Goal: Information Seeking & Learning: Learn about a topic

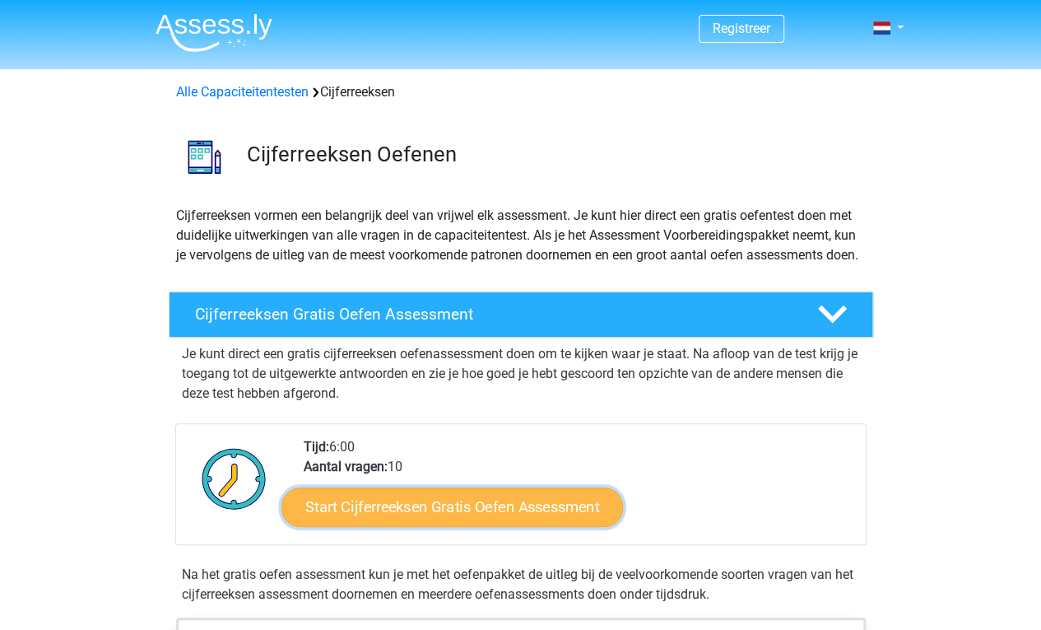
click at [512, 524] on link "Start Cijferreeksen Gratis Oefen Assessment" at bounding box center [453, 507] width 342 height 40
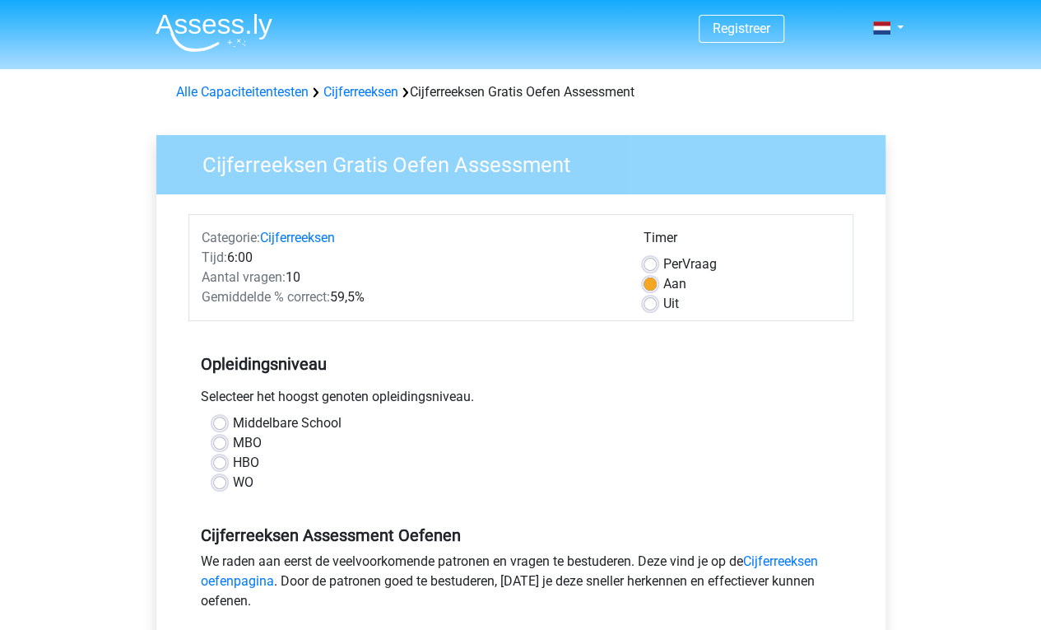
click at [230, 426] on div "Middelbare School" at bounding box center [521, 423] width 616 height 20
click at [233, 424] on label "Middelbare School" at bounding box center [287, 423] width 109 height 20
click at [213, 424] on input "Middelbare School" at bounding box center [219, 421] width 13 height 16
radio input "true"
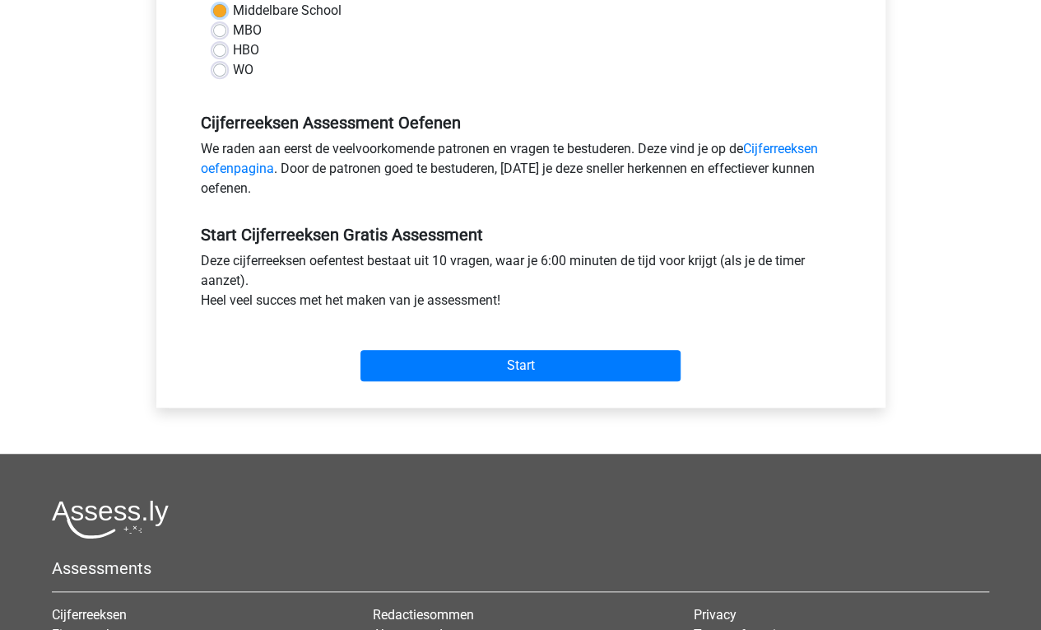
scroll to position [423, 0]
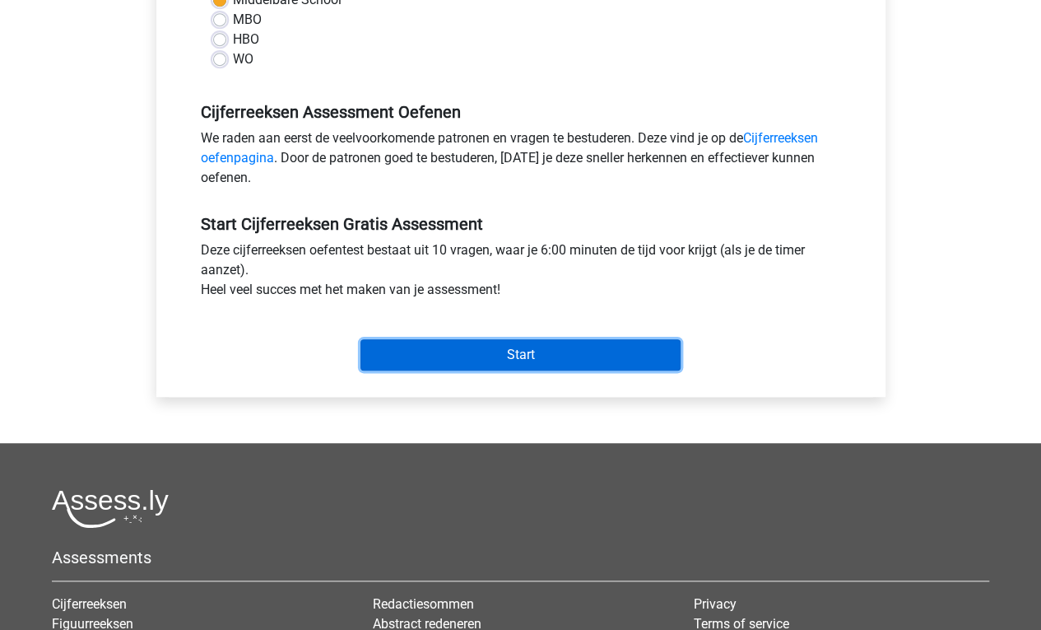
click at [622, 357] on input "Start" at bounding box center [521, 354] width 320 height 31
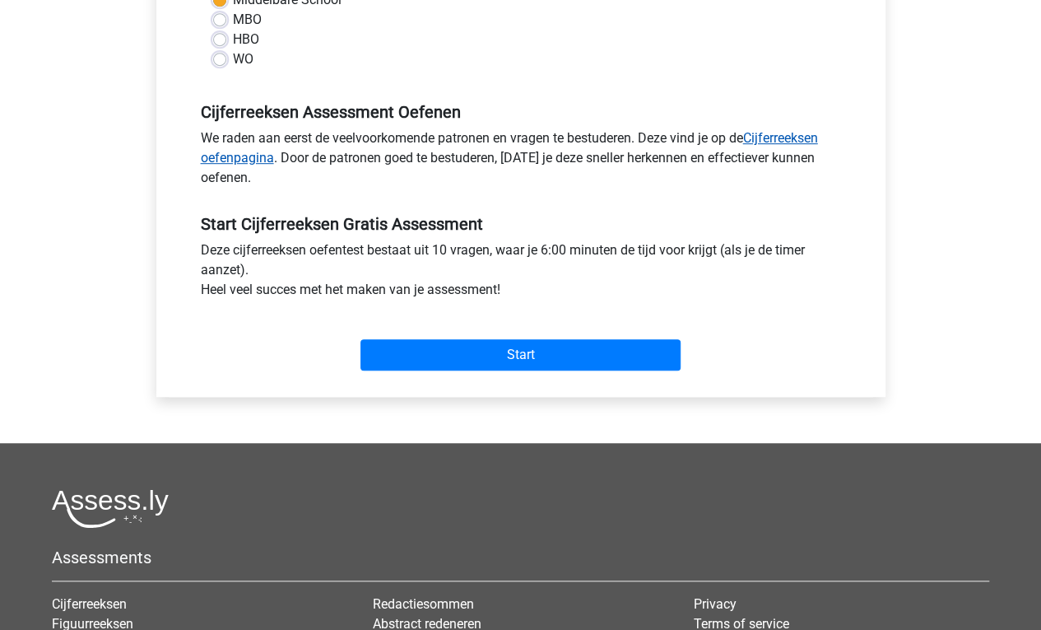
click at [789, 131] on link "Cijferreeksen oefenpagina" at bounding box center [509, 147] width 617 height 35
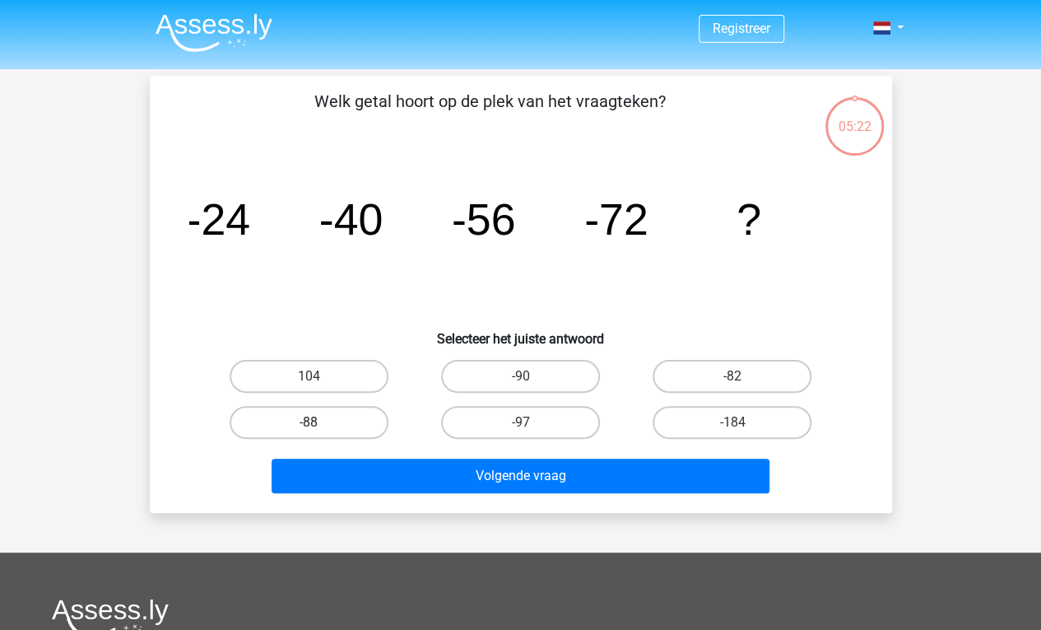
click at [338, 419] on label "-88" at bounding box center [309, 422] width 159 height 33
click at [319, 422] on input "-88" at bounding box center [314, 427] width 11 height 11
radio input "true"
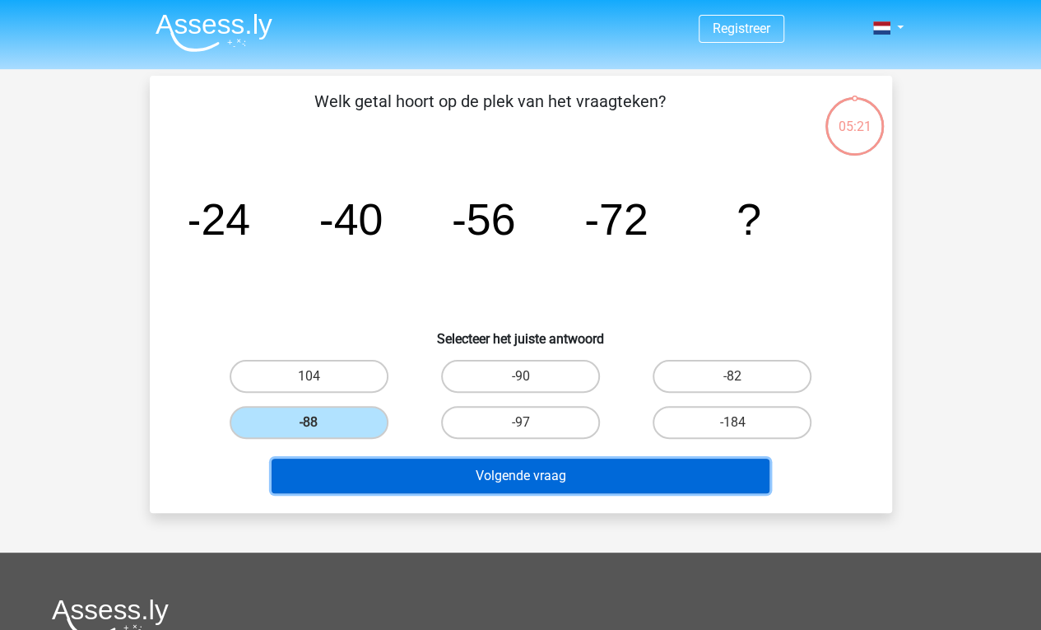
click at [516, 473] on button "Volgende vraag" at bounding box center [521, 476] width 498 height 35
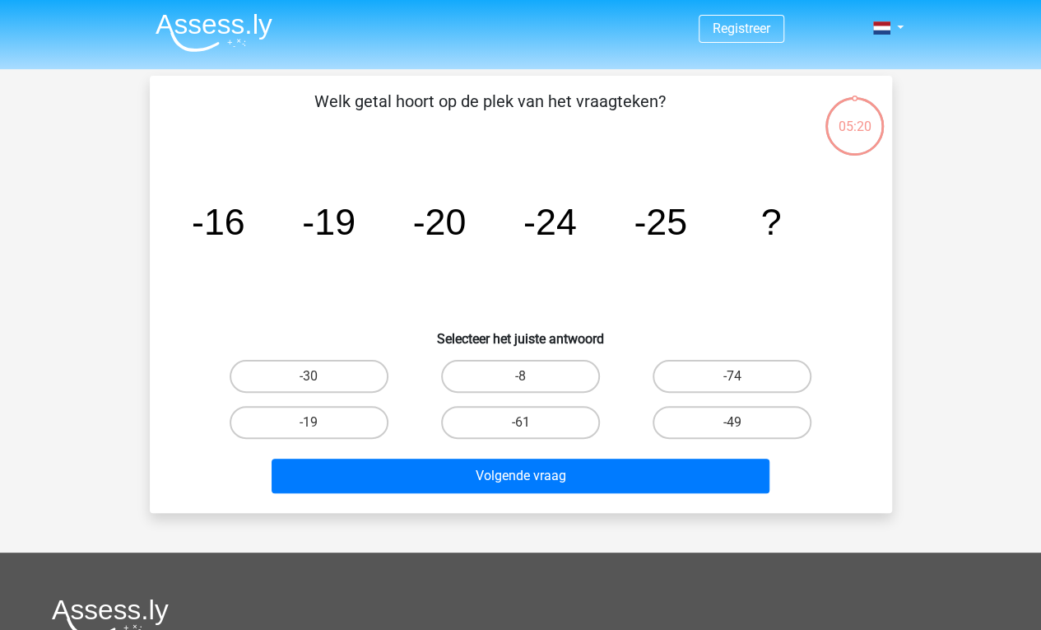
scroll to position [76, 0]
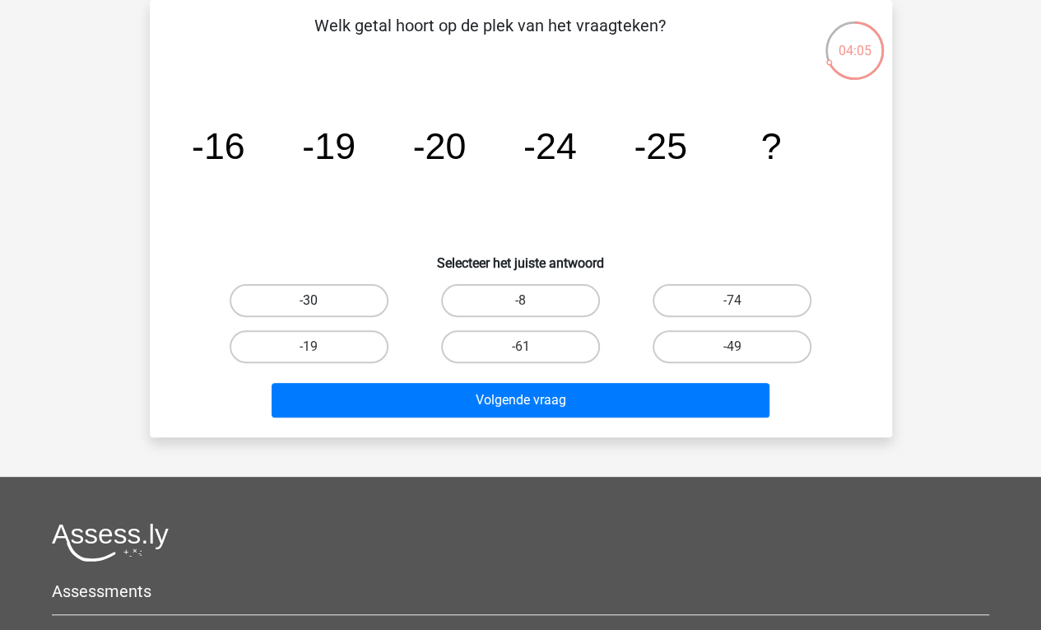
click at [328, 300] on label "-30" at bounding box center [309, 300] width 159 height 33
click at [319, 300] on input "-30" at bounding box center [314, 305] width 11 height 11
radio input "true"
click at [471, 425] on div "Welk getal hoort op de plek van het vraagteken? image/svg+xml -16 -19 -20 -24 -…" at bounding box center [521, 218] width 743 height 437
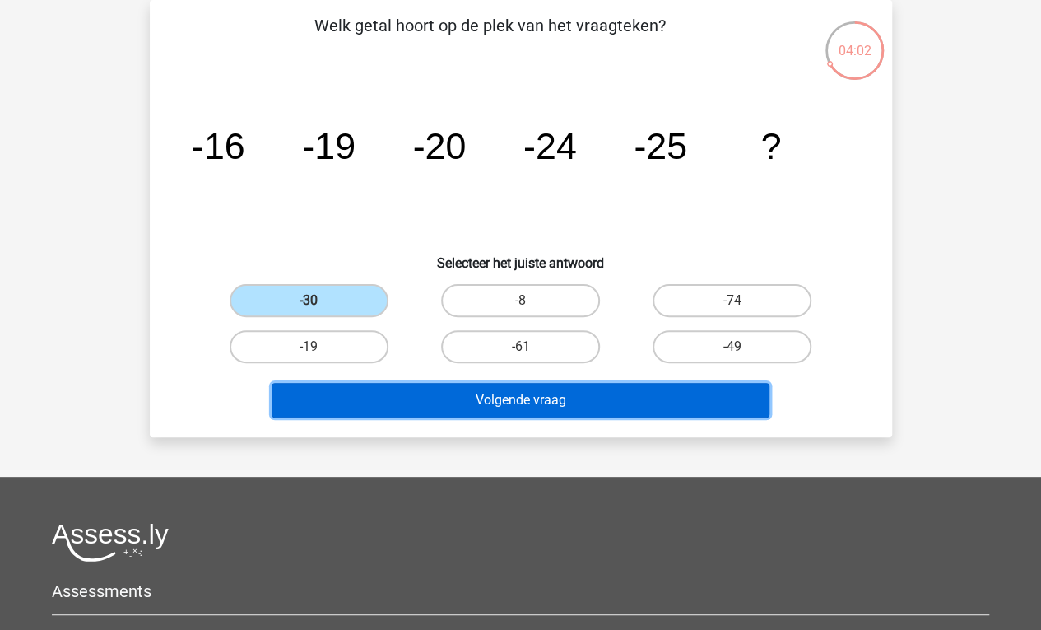
click at [466, 403] on button "Volgende vraag" at bounding box center [521, 400] width 498 height 35
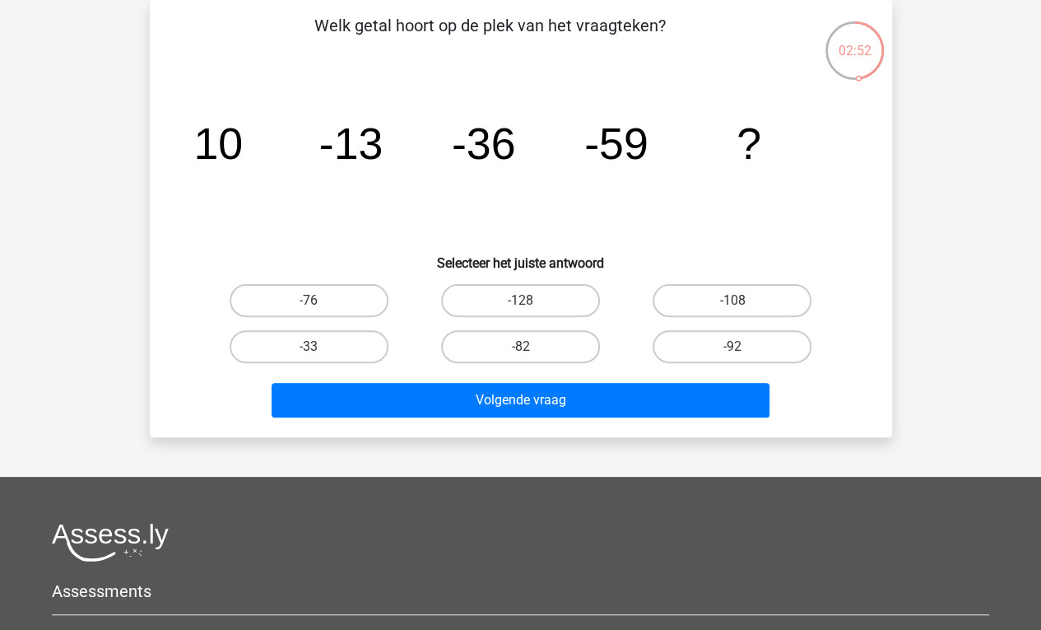
click at [529, 352] on input "-82" at bounding box center [525, 352] width 11 height 11
radio input "true"
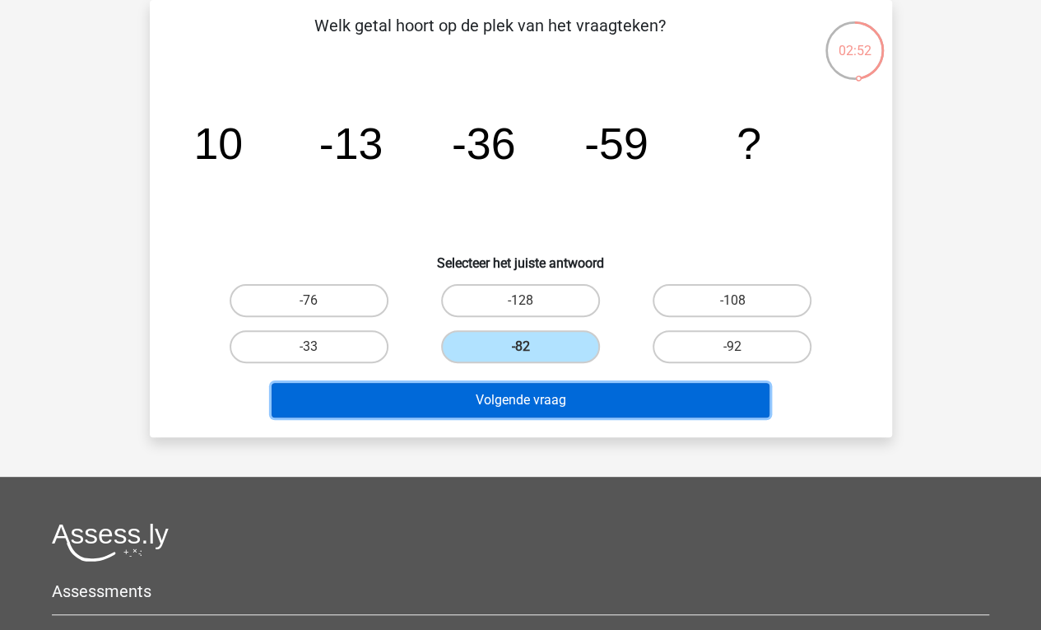
click at [552, 405] on button "Volgende vraag" at bounding box center [521, 400] width 498 height 35
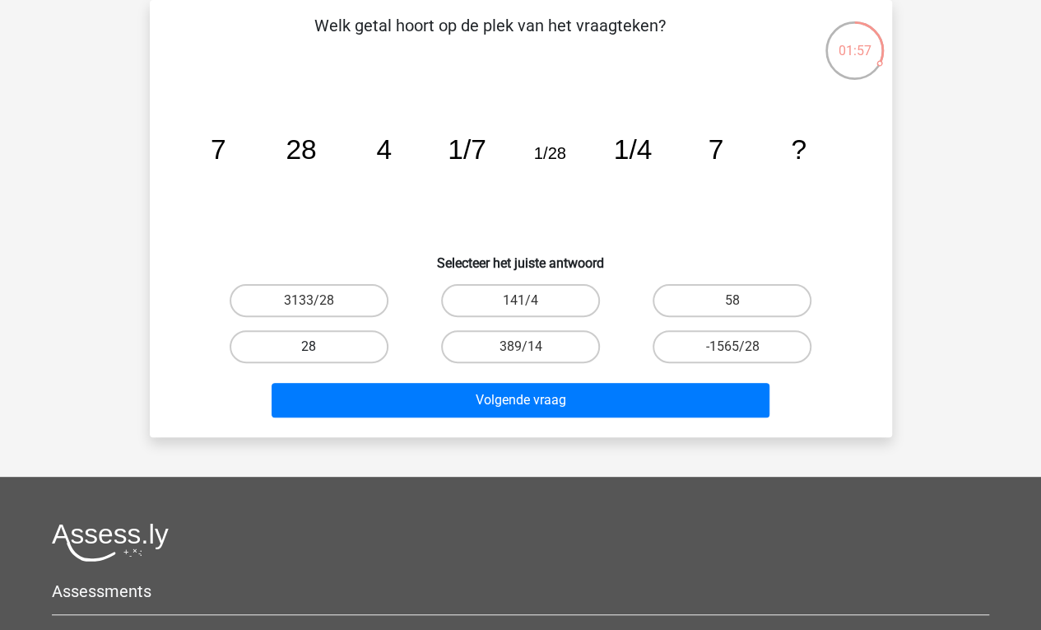
click at [303, 350] on label "28" at bounding box center [309, 346] width 159 height 33
click at [309, 350] on input "28" at bounding box center [314, 352] width 11 height 11
radio input "true"
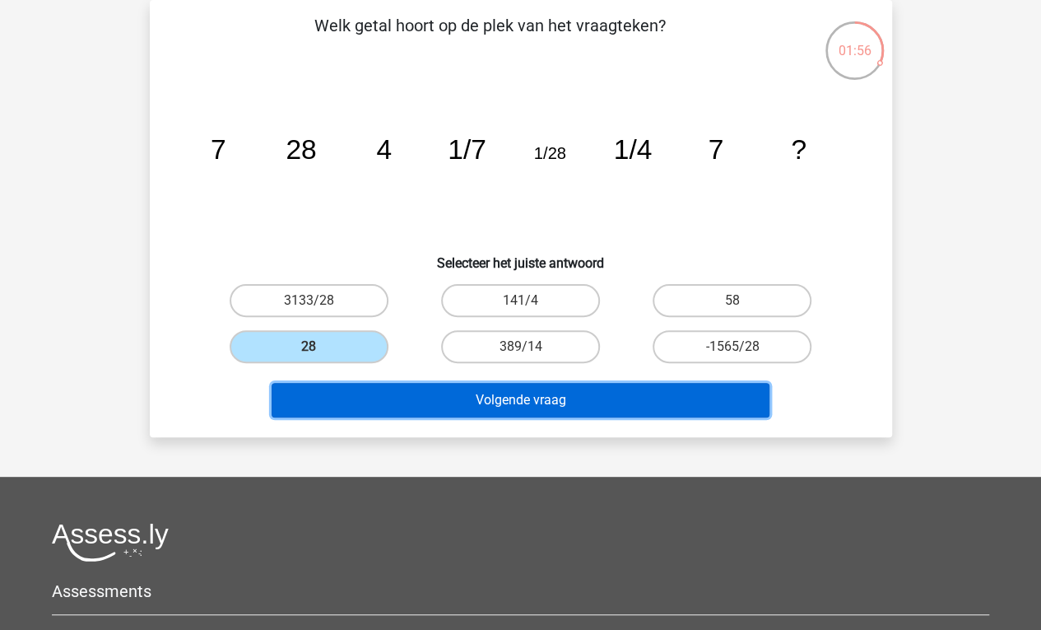
click at [478, 398] on button "Volgende vraag" at bounding box center [521, 400] width 498 height 35
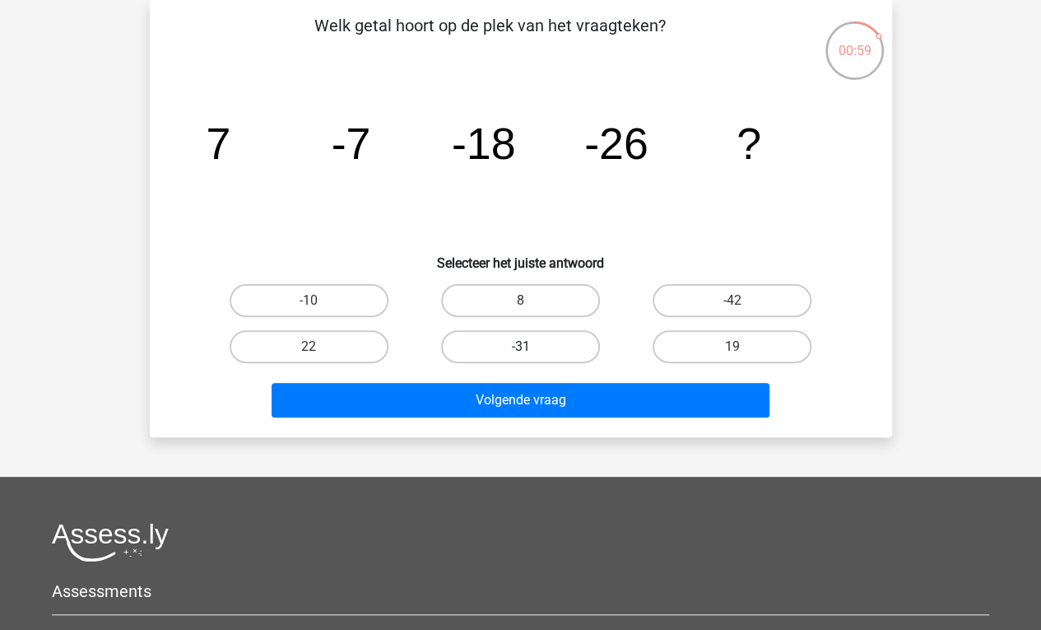
click at [552, 357] on label "-31" at bounding box center [520, 346] width 159 height 33
click at [531, 357] on input "-31" at bounding box center [525, 352] width 11 height 11
radio input "true"
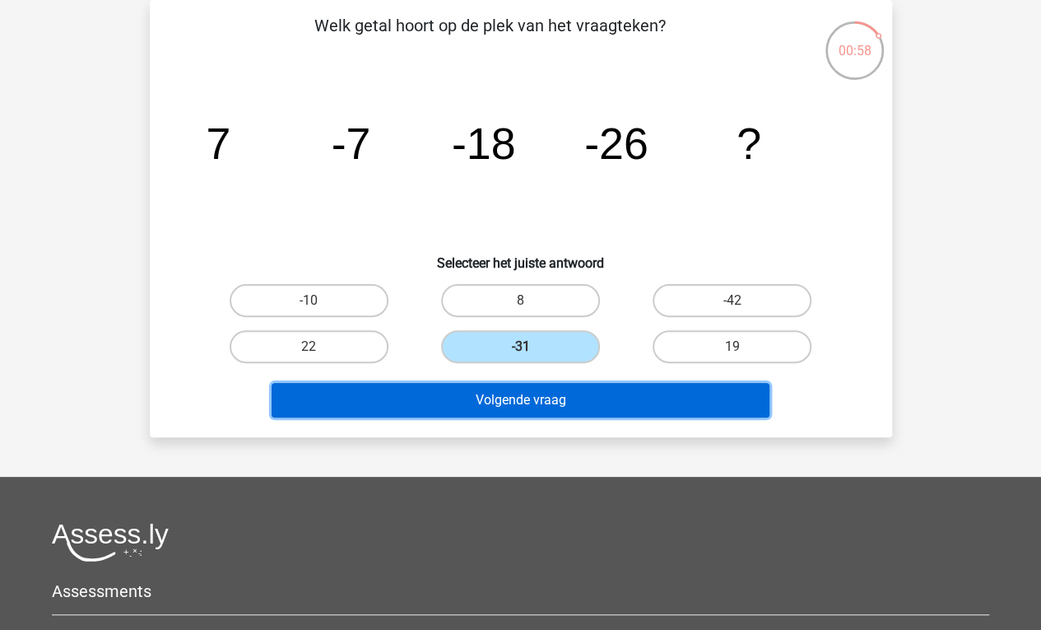
click at [560, 392] on button "Volgende vraag" at bounding box center [521, 400] width 498 height 35
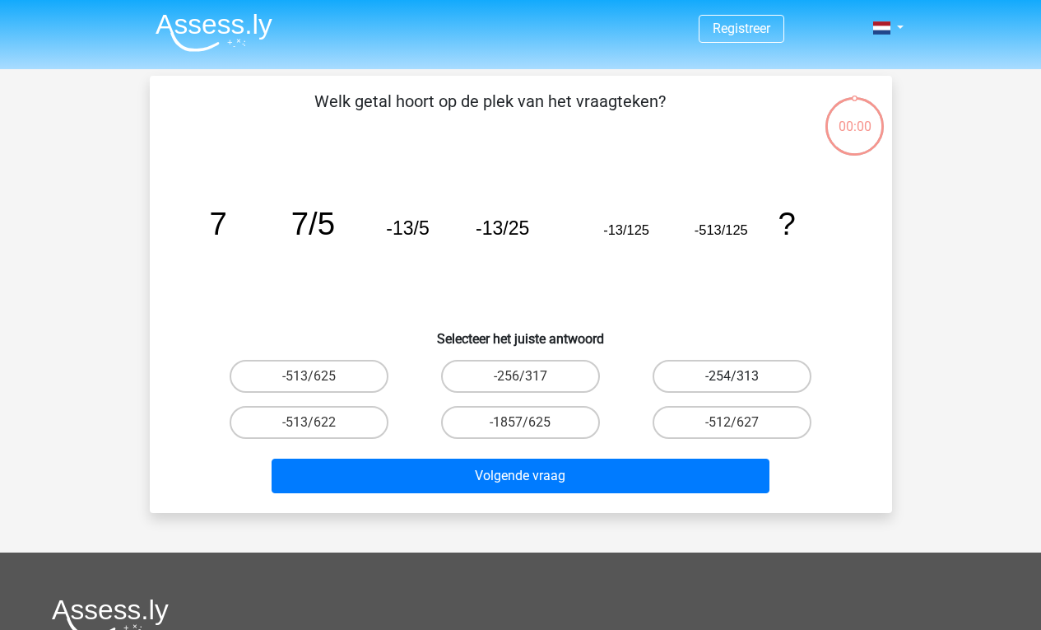
scroll to position [76, 0]
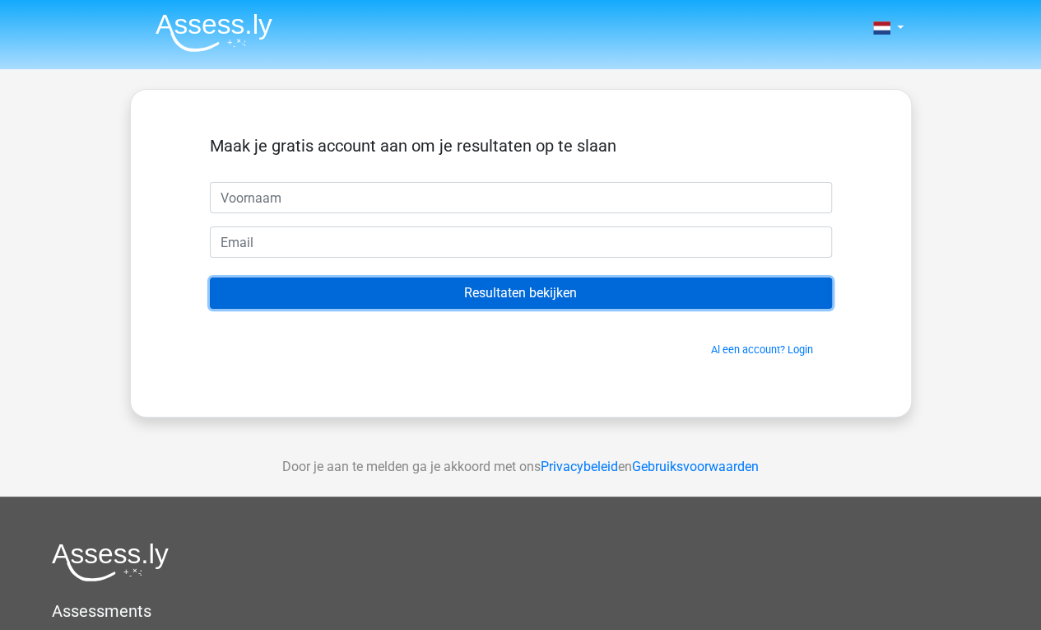
click at [632, 290] on input "Resultaten bekijken" at bounding box center [521, 292] width 622 height 31
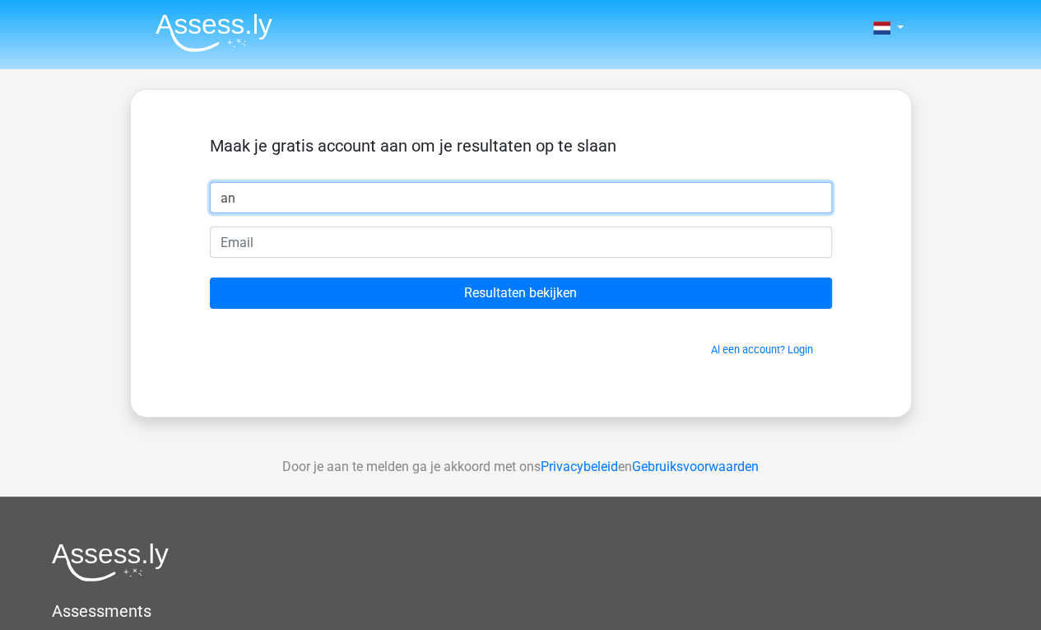
type input "an"
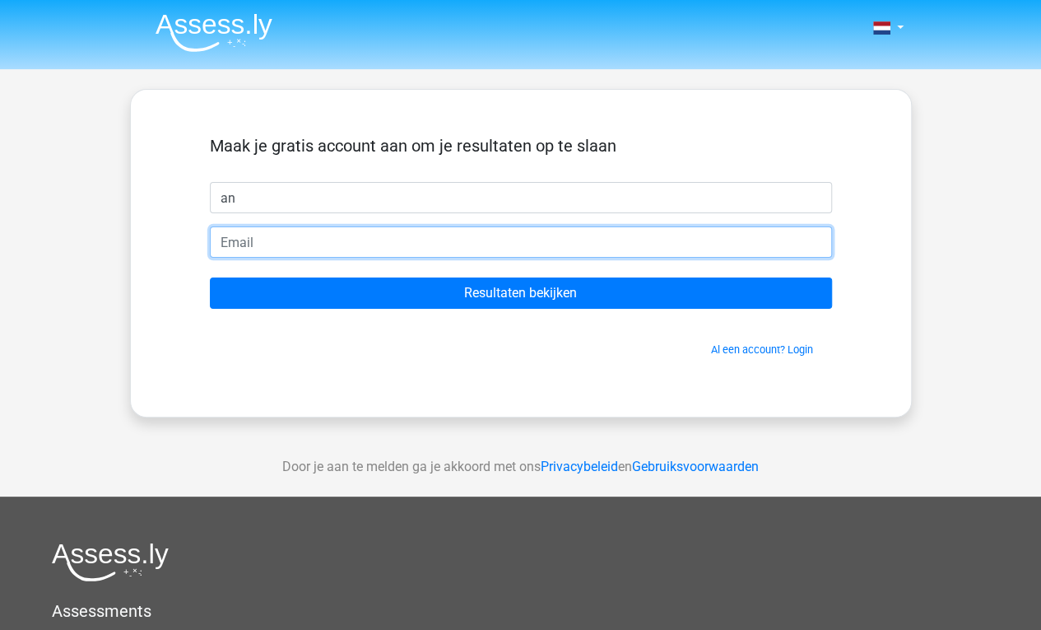
click at [412, 235] on input "email" at bounding box center [521, 241] width 622 height 31
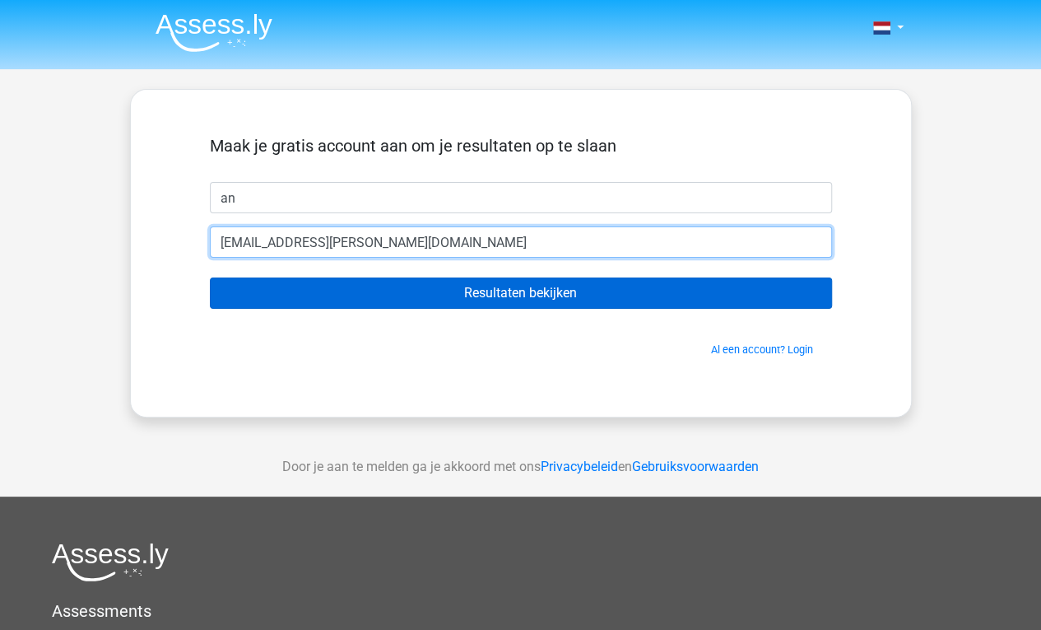
type input "[EMAIL_ADDRESS][DOMAIN_NAME]"
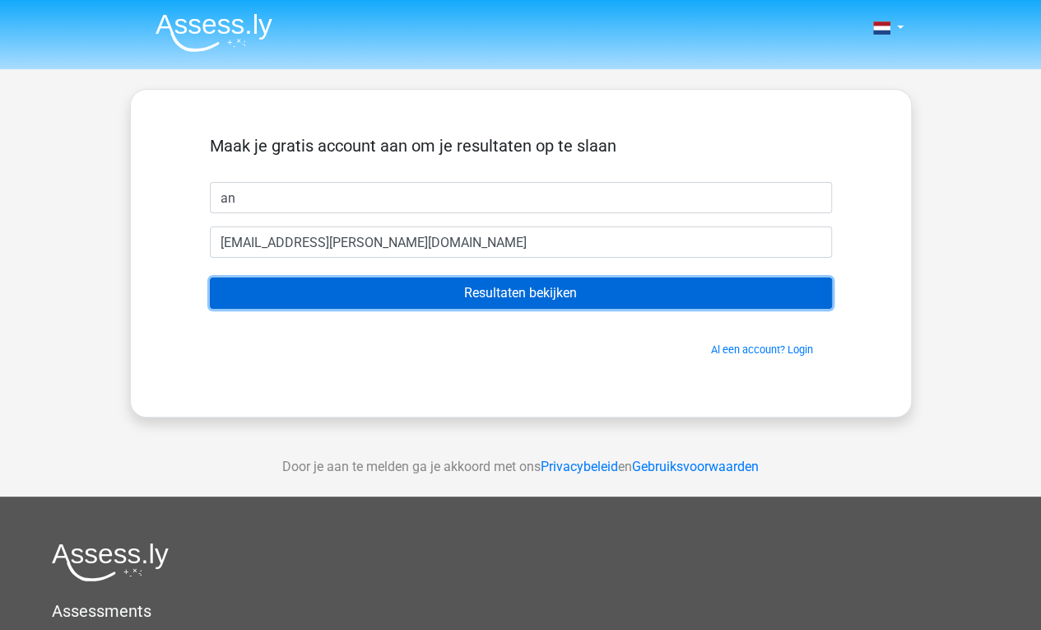
click at [489, 304] on input "Resultaten bekijken" at bounding box center [521, 292] width 622 height 31
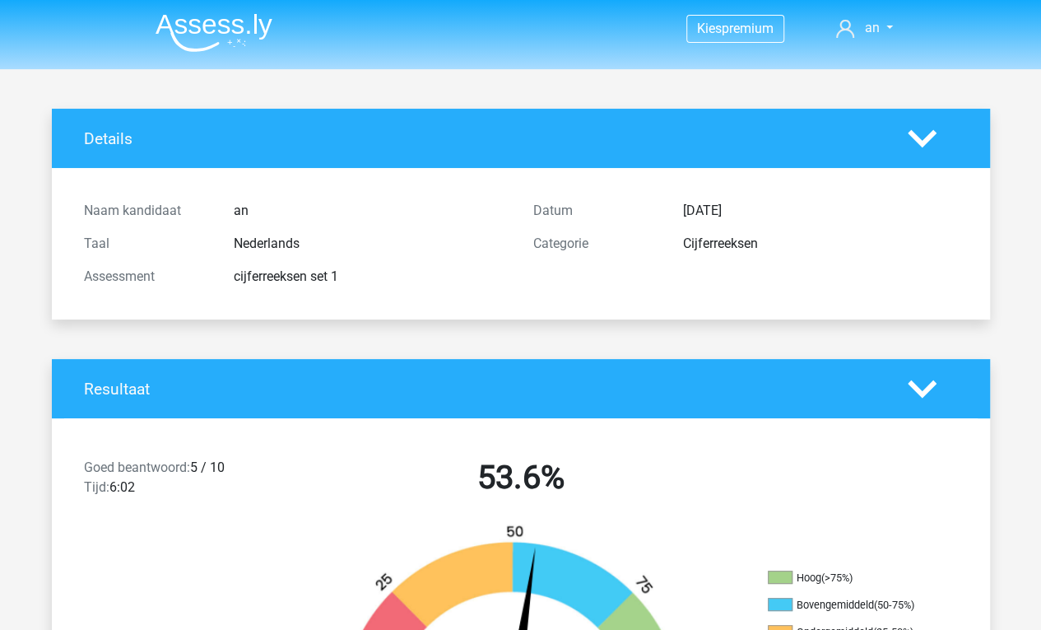
click at [925, 134] on icon at bounding box center [922, 138] width 29 height 29
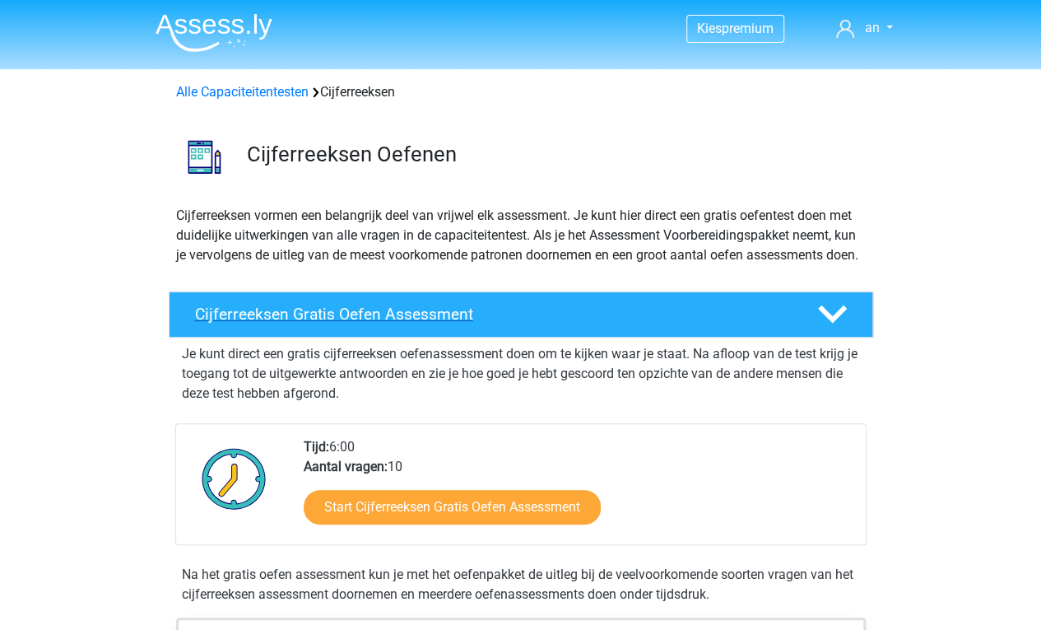
click at [835, 324] on polygon at bounding box center [832, 314] width 29 height 18
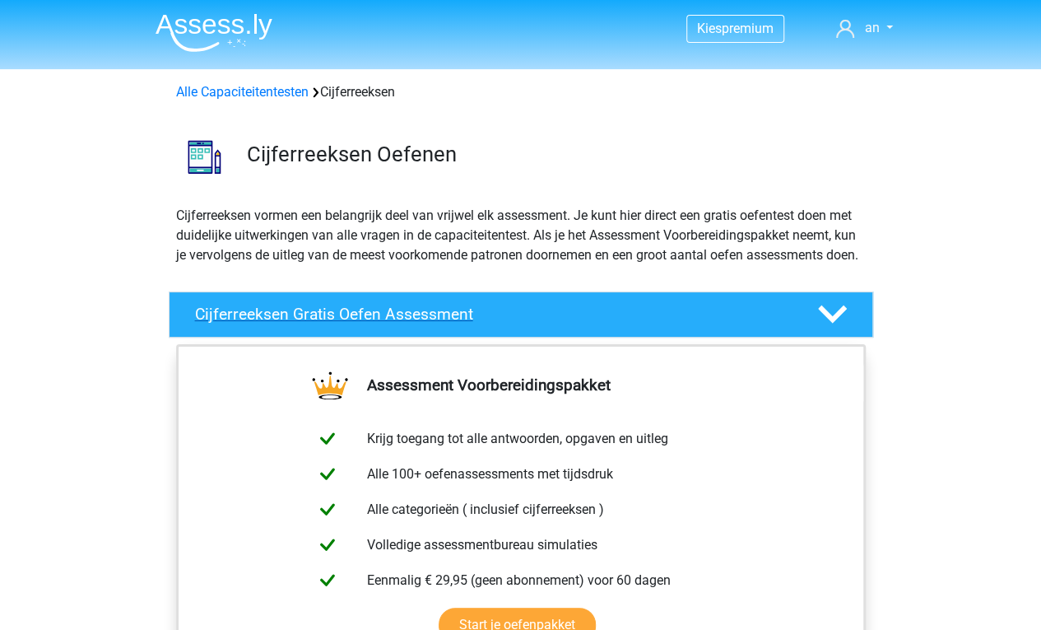
click at [835, 324] on polygon at bounding box center [832, 314] width 29 height 18
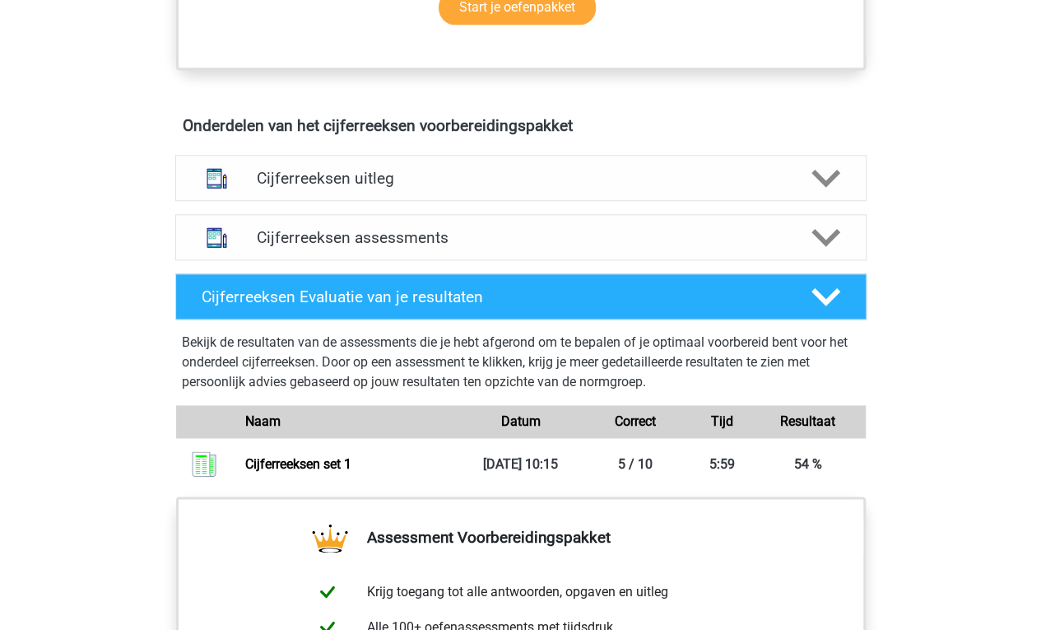
scroll to position [892, 0]
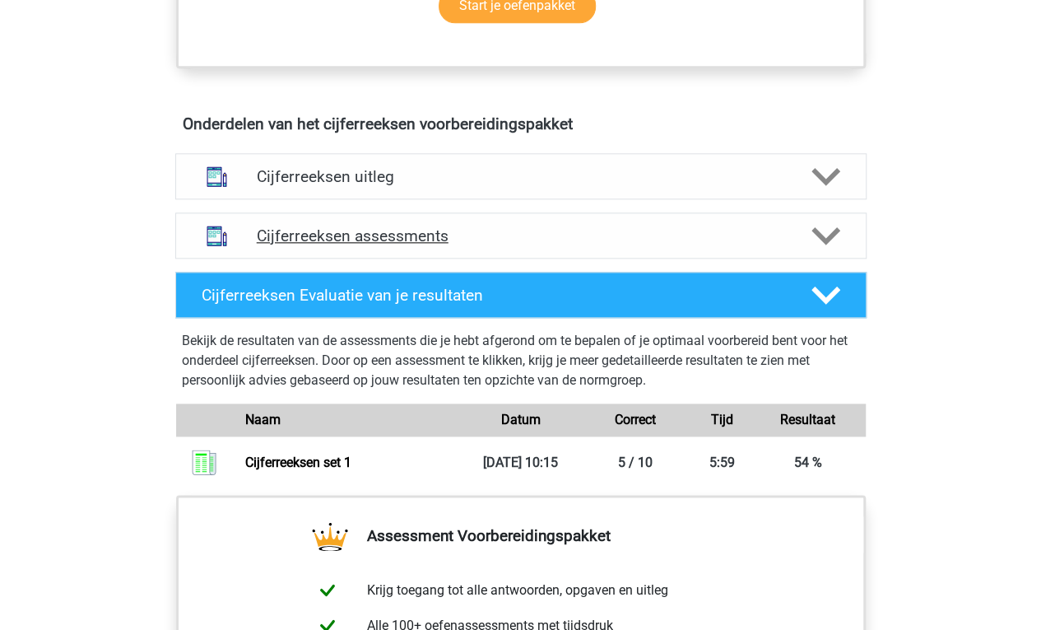
click at [831, 245] on polygon at bounding box center [826, 235] width 29 height 18
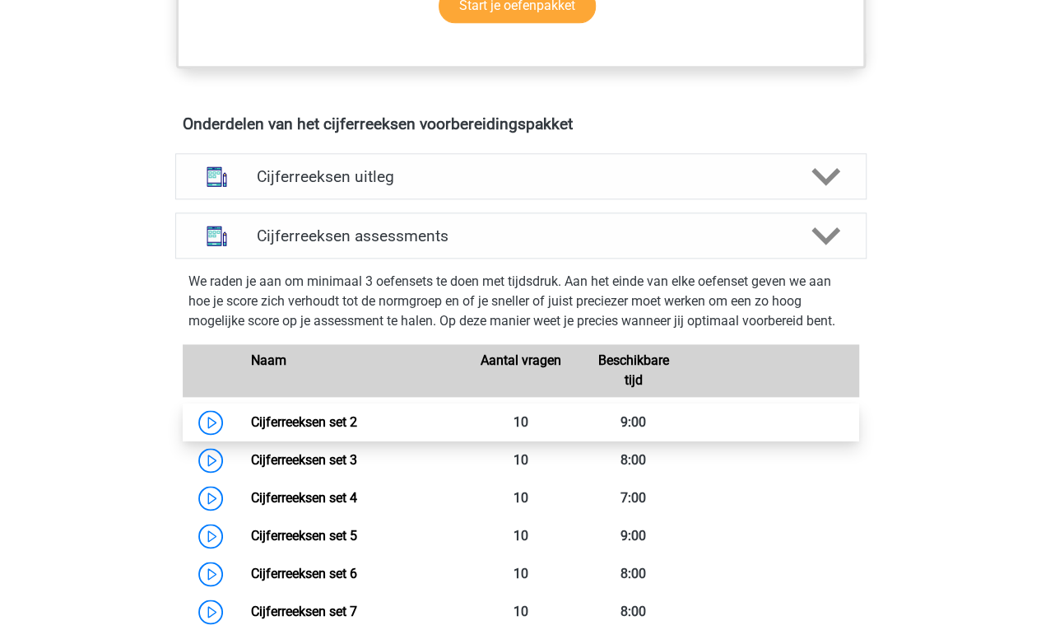
click at [251, 430] on link "Cijferreeksen set 2" at bounding box center [304, 422] width 106 height 16
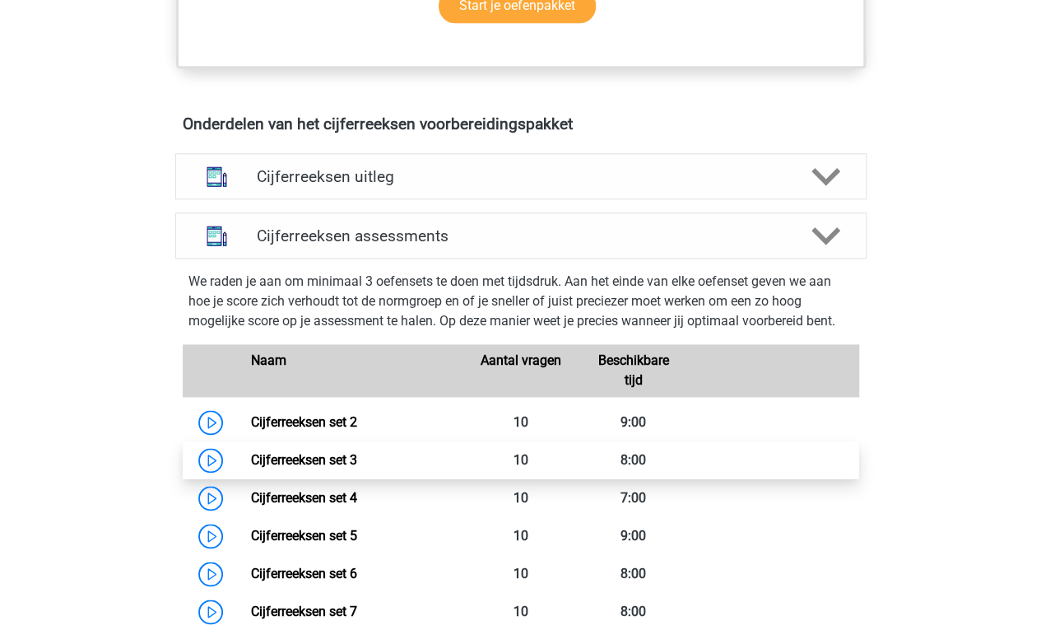
click at [251, 468] on link "Cijferreeksen set 3" at bounding box center [304, 460] width 106 height 16
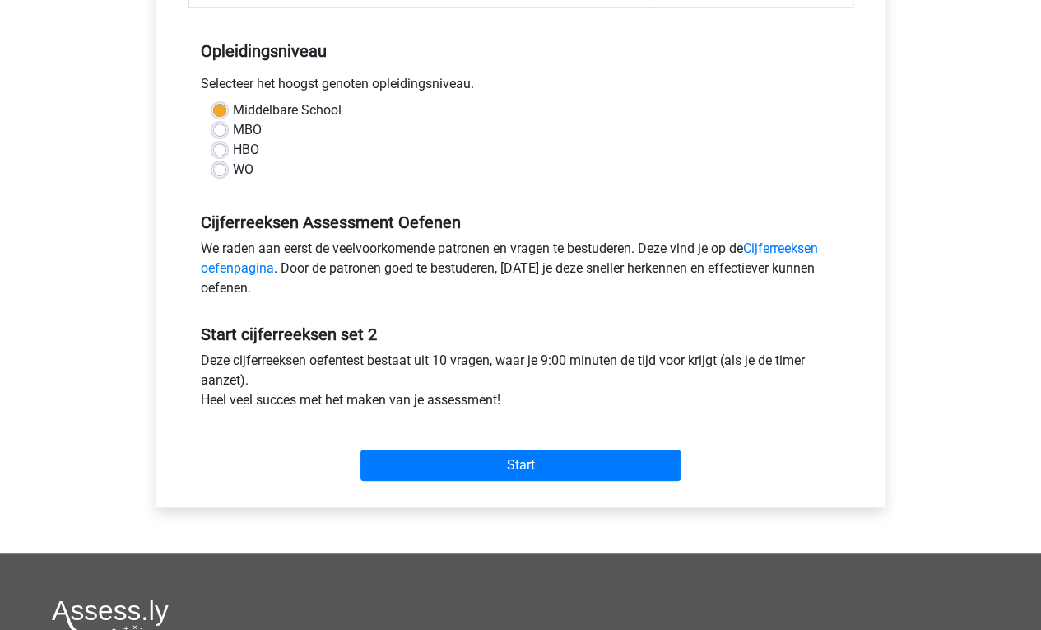
scroll to position [311, 0]
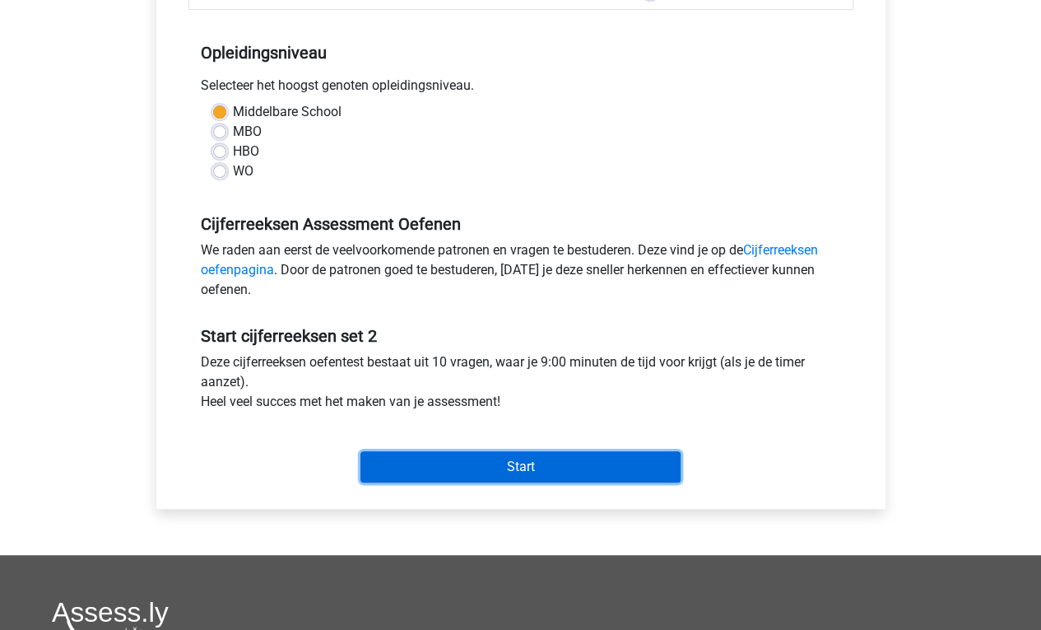
click at [529, 465] on input "Start" at bounding box center [521, 466] width 320 height 31
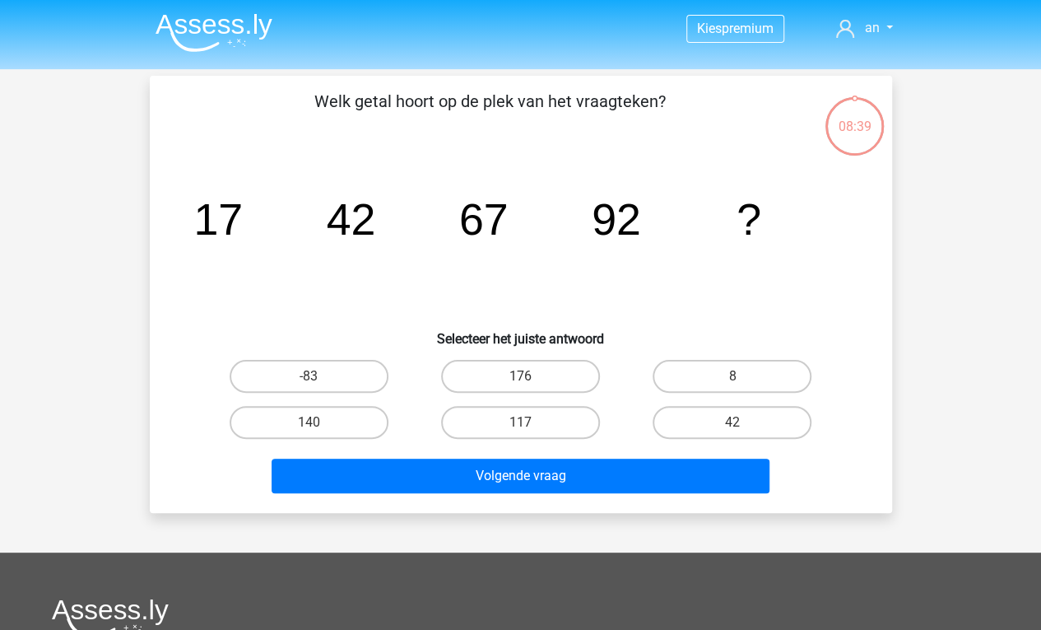
click at [524, 425] on input "117" at bounding box center [525, 427] width 11 height 11
radio input "true"
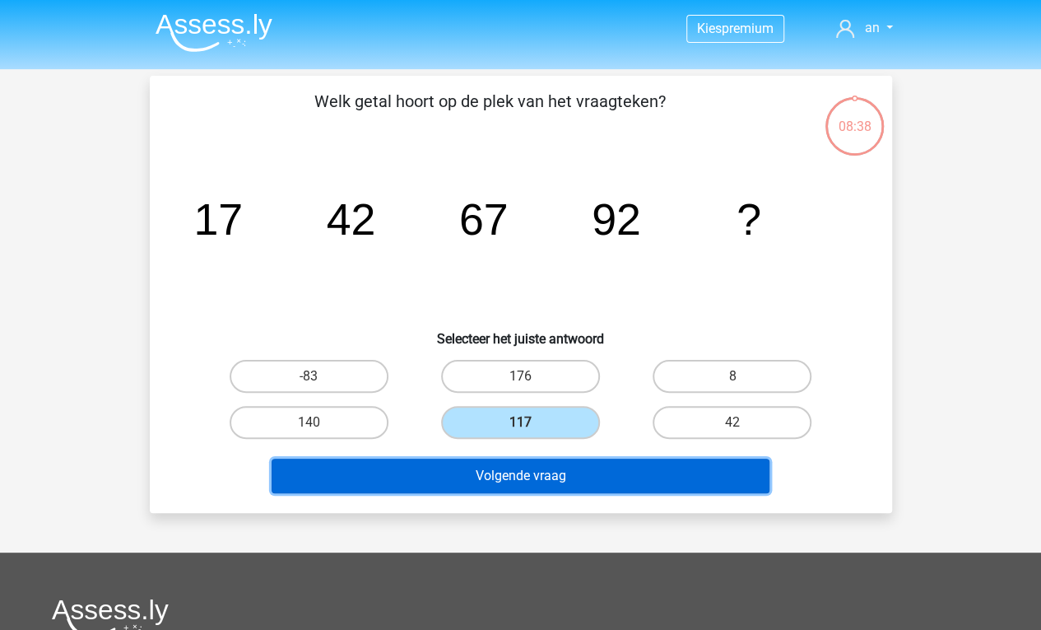
click at [543, 475] on button "Volgende vraag" at bounding box center [521, 476] width 498 height 35
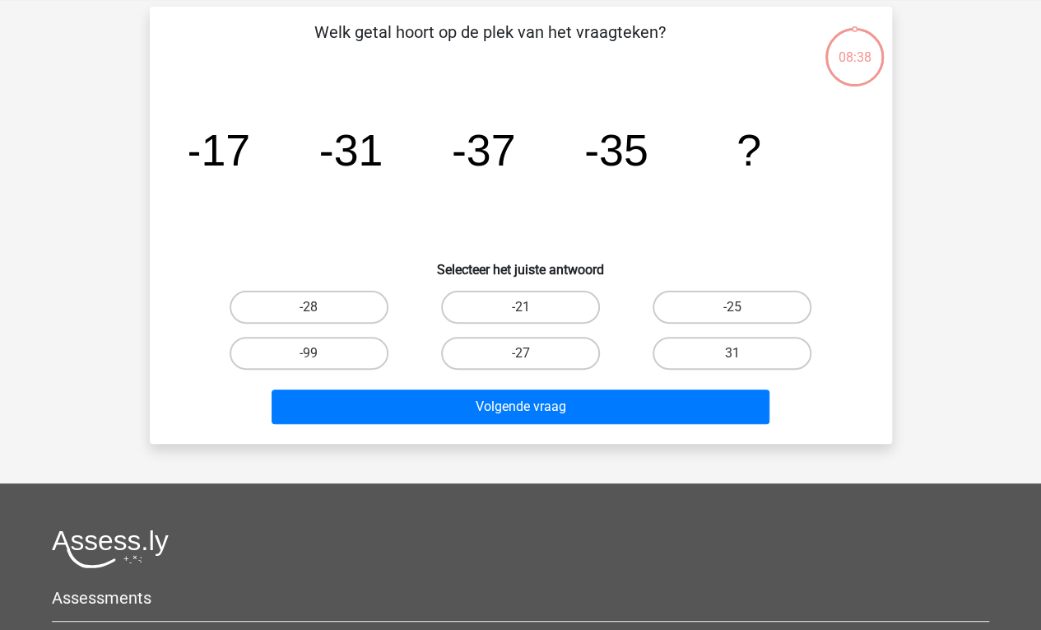
scroll to position [76, 0]
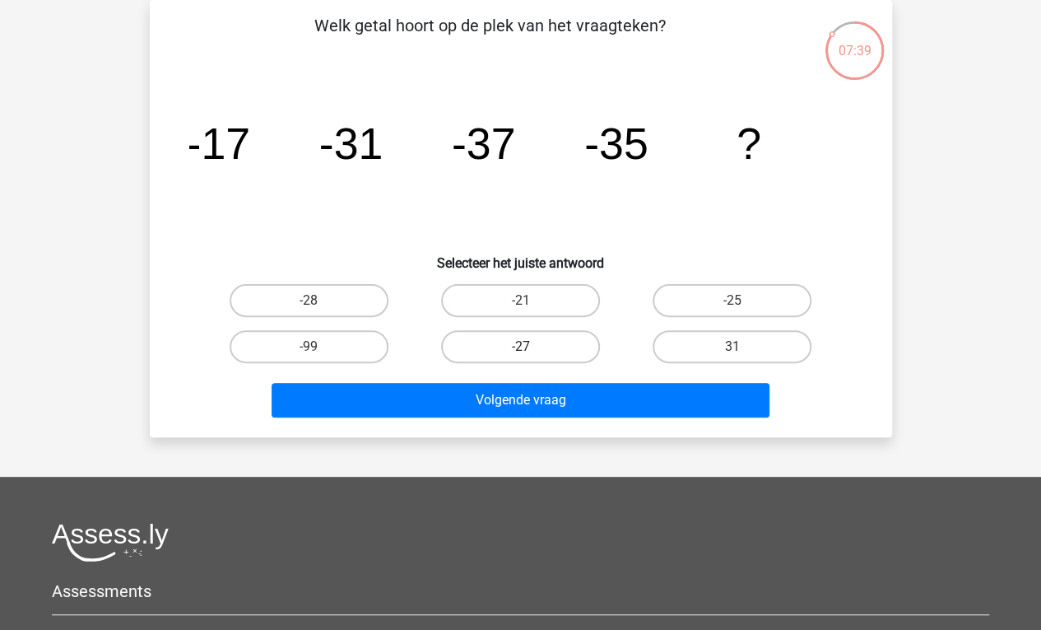
click at [547, 336] on label "-27" at bounding box center [520, 346] width 159 height 33
click at [531, 347] on input "-27" at bounding box center [525, 352] width 11 height 11
radio input "true"
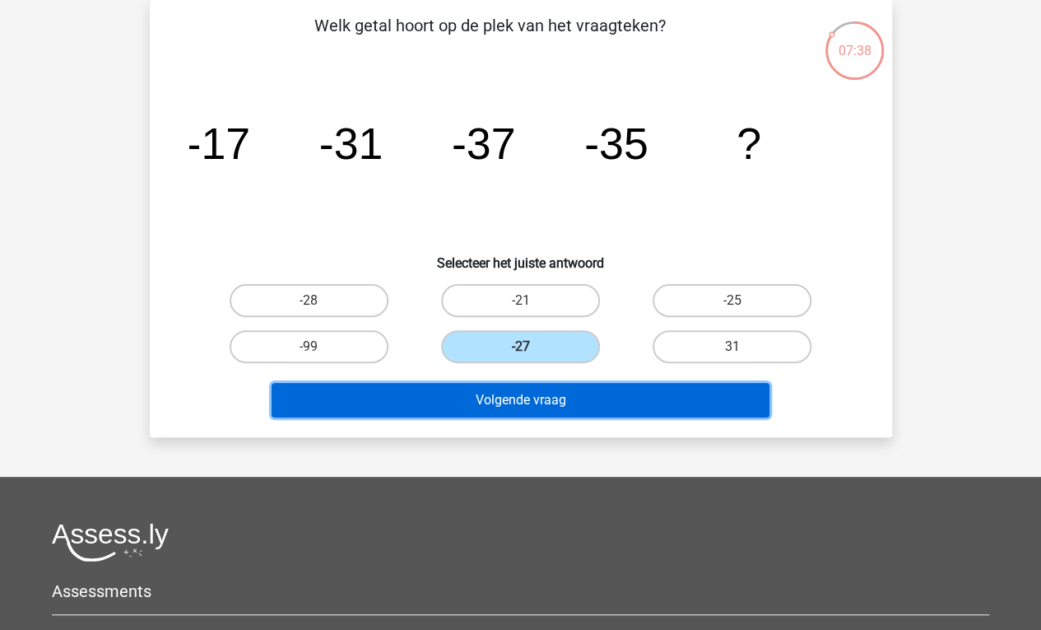
click at [558, 409] on button "Volgende vraag" at bounding box center [521, 400] width 498 height 35
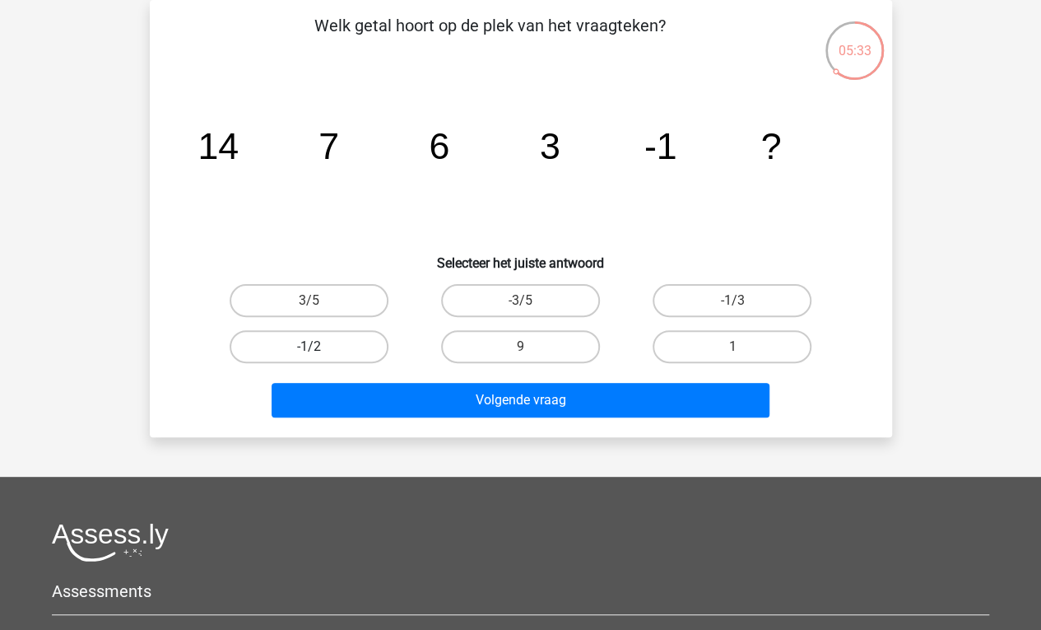
click at [352, 359] on label "-1/2" at bounding box center [309, 346] width 159 height 33
click at [319, 357] on input "-1/2" at bounding box center [314, 352] width 11 height 11
radio input "true"
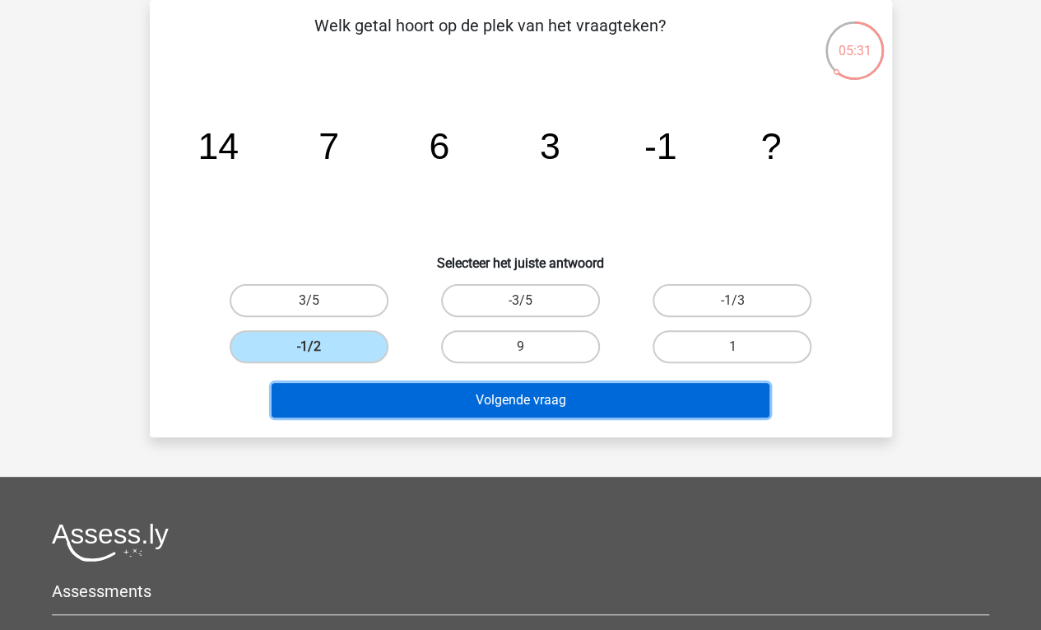
click at [520, 406] on button "Volgende vraag" at bounding box center [521, 400] width 498 height 35
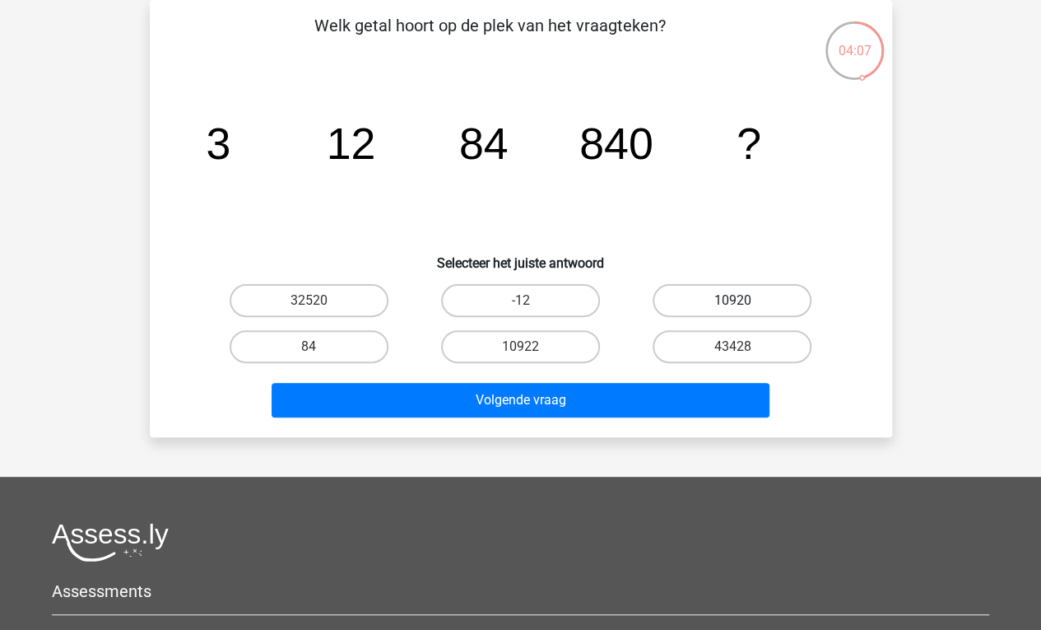
click at [780, 297] on label "10920" at bounding box center [732, 300] width 159 height 33
click at [743, 300] on input "10920" at bounding box center [738, 305] width 11 height 11
radio input "true"
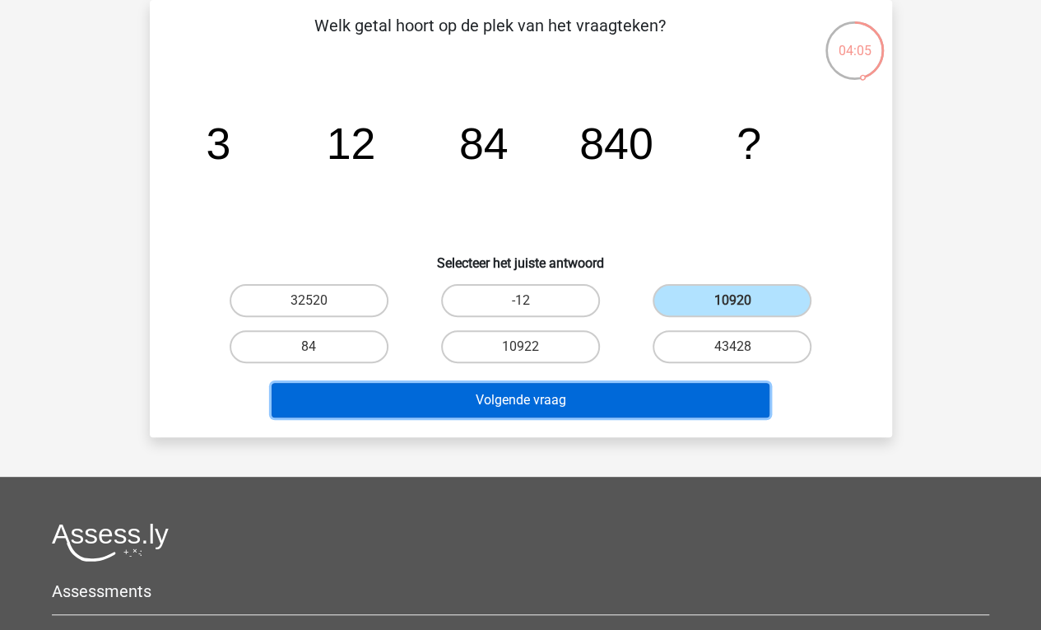
click at [654, 407] on button "Volgende vraag" at bounding box center [521, 400] width 498 height 35
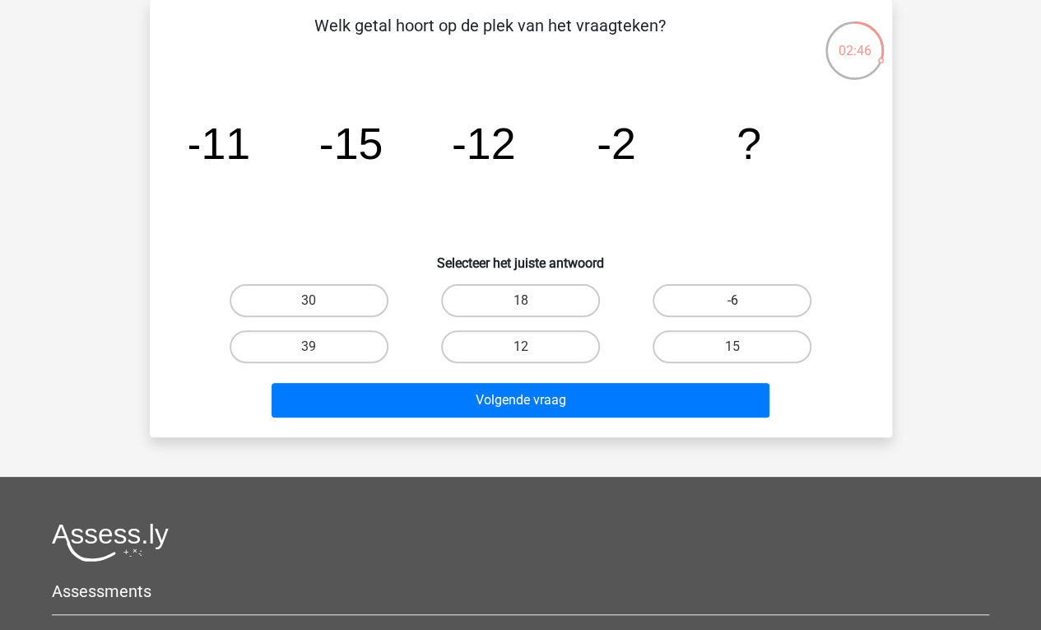
click at [756, 292] on label "-6" at bounding box center [732, 300] width 159 height 33
click at [743, 300] on input "-6" at bounding box center [738, 305] width 11 height 11
radio input "true"
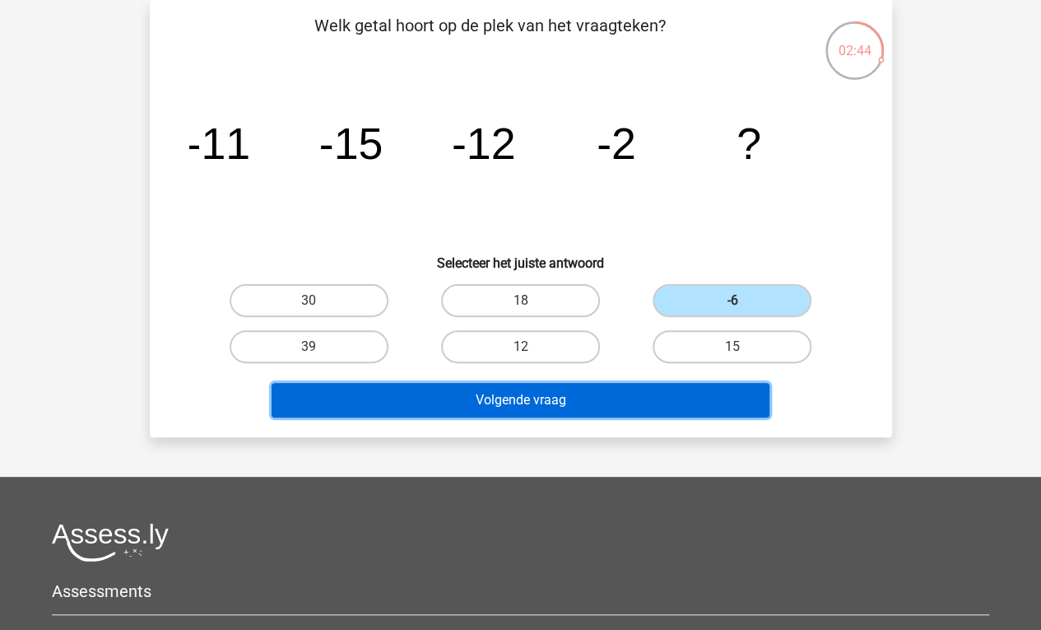
click at [636, 411] on button "Volgende vraag" at bounding box center [521, 400] width 498 height 35
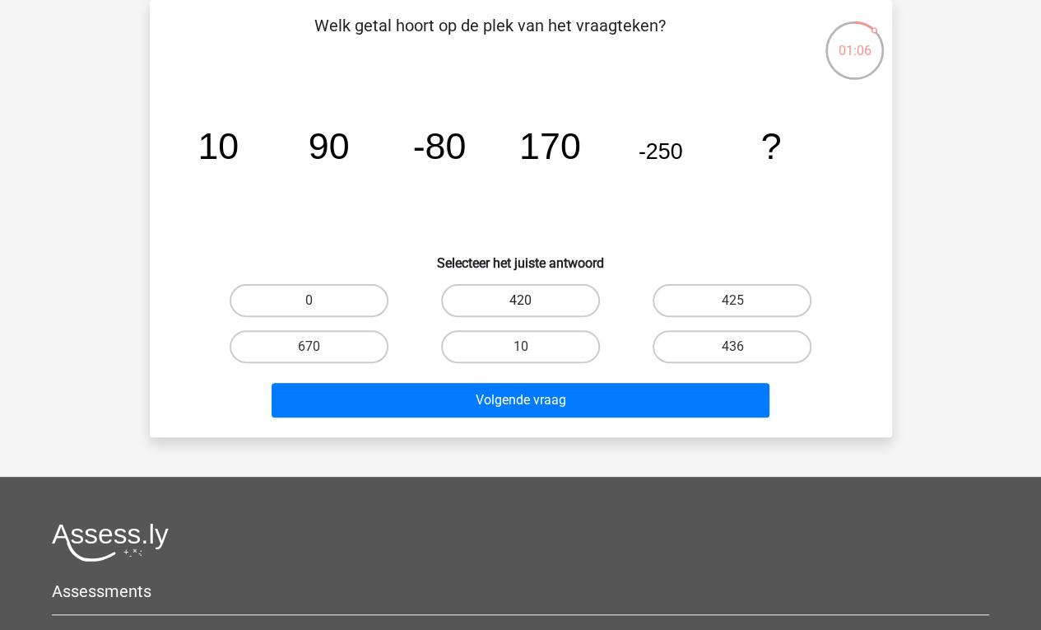
click at [552, 284] on label "420" at bounding box center [520, 300] width 159 height 33
click at [531, 300] on input "420" at bounding box center [525, 305] width 11 height 11
radio input "true"
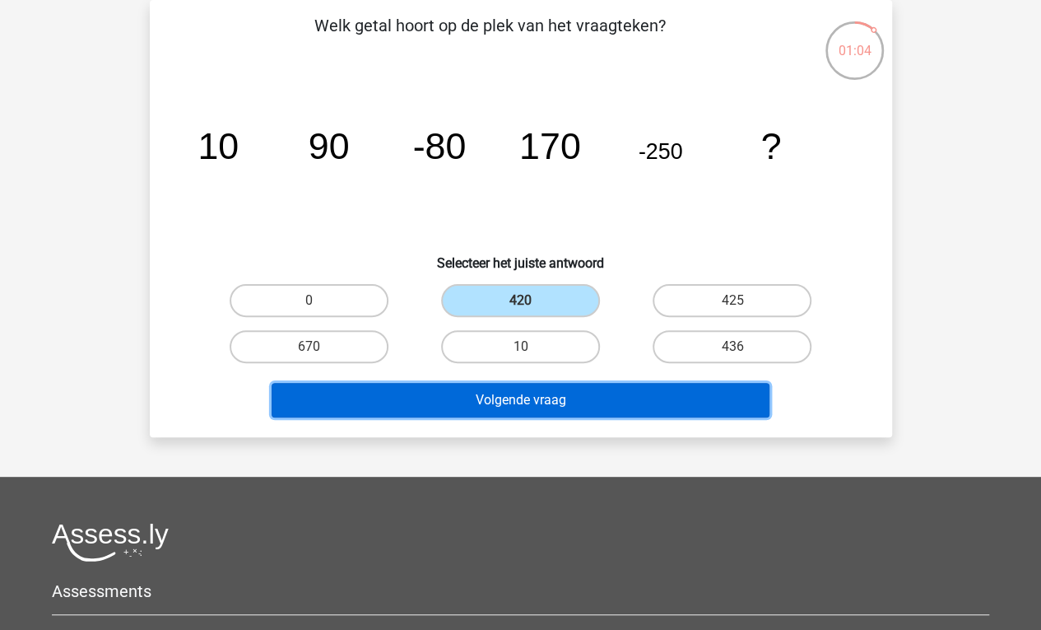
click at [583, 401] on button "Volgende vraag" at bounding box center [521, 400] width 498 height 35
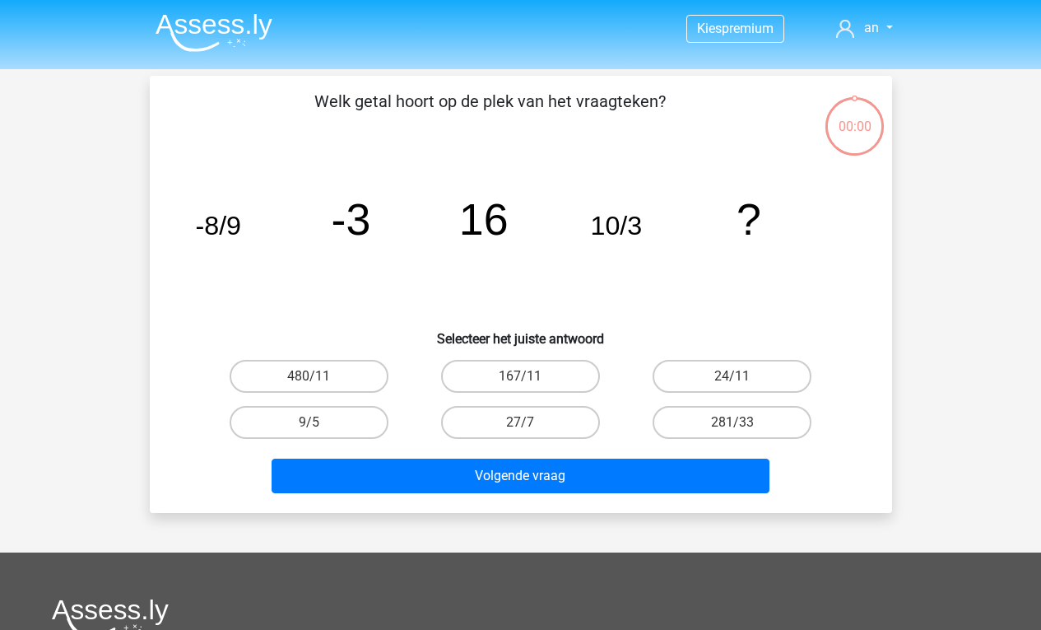
scroll to position [76, 0]
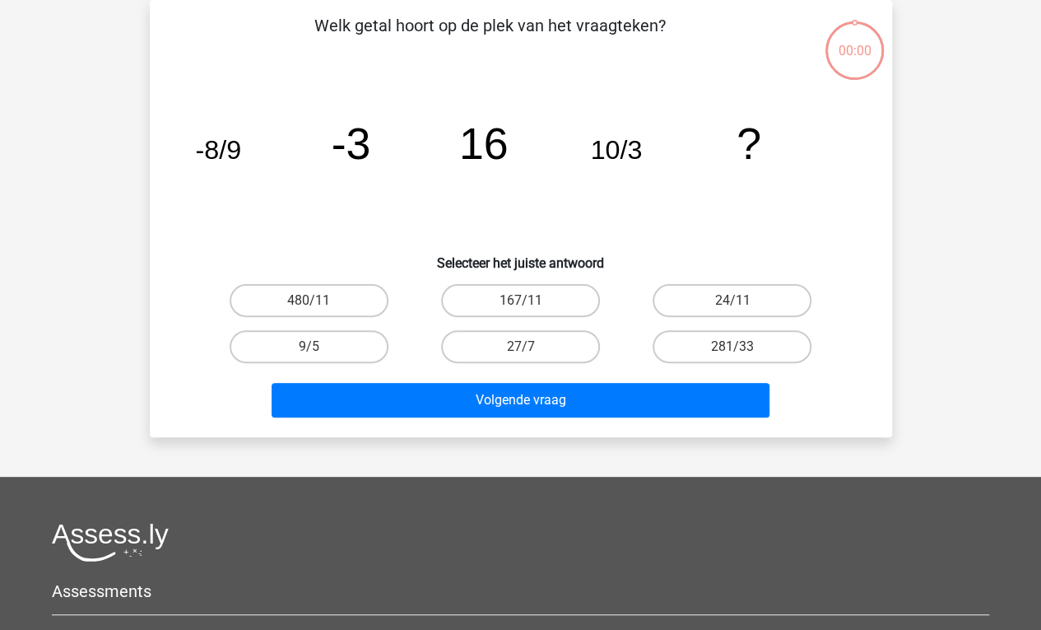
drag, startPoint x: 0, startPoint y: 0, endPoint x: 732, endPoint y: 355, distance: 813.3
click at [733, 355] on input "281/33" at bounding box center [738, 352] width 11 height 11
radio input "true"
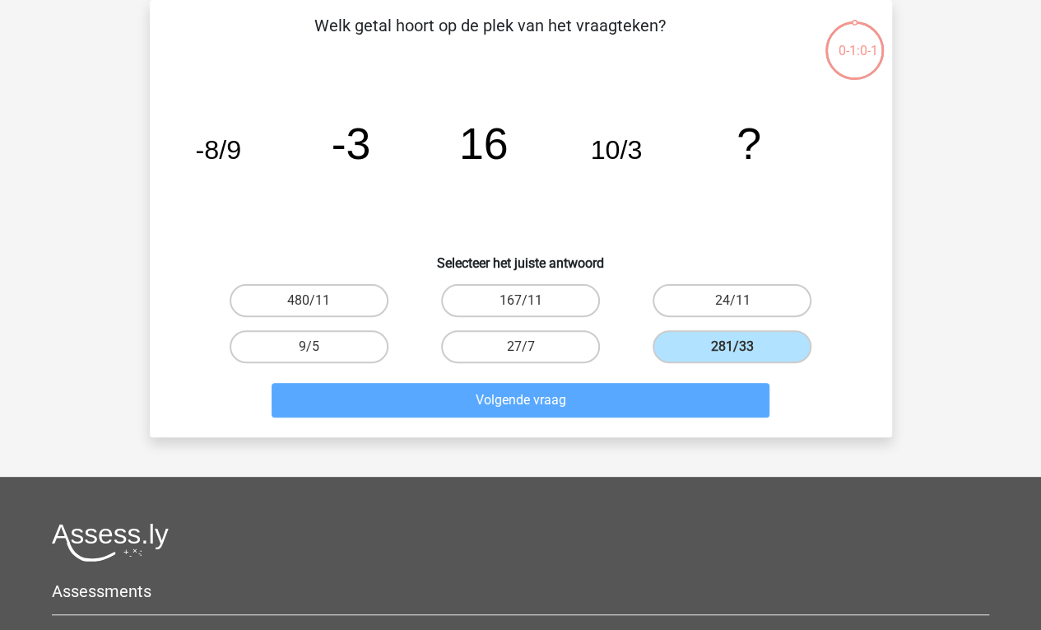
click at [626, 422] on div "Volgende vraag" at bounding box center [521, 403] width 636 height 41
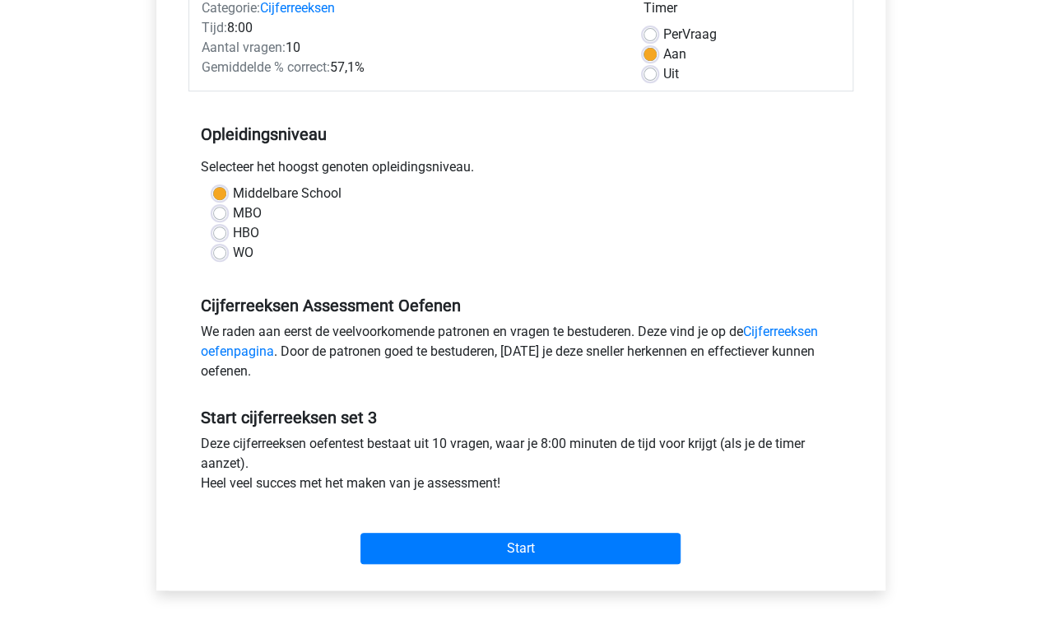
scroll to position [244, 0]
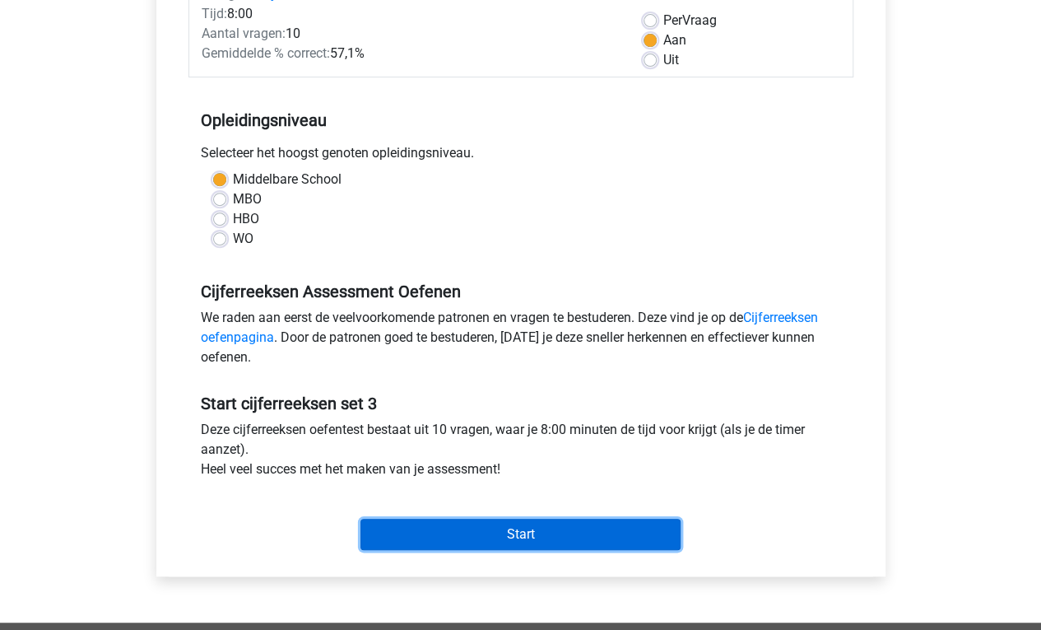
click at [582, 541] on input "Start" at bounding box center [521, 534] width 320 height 31
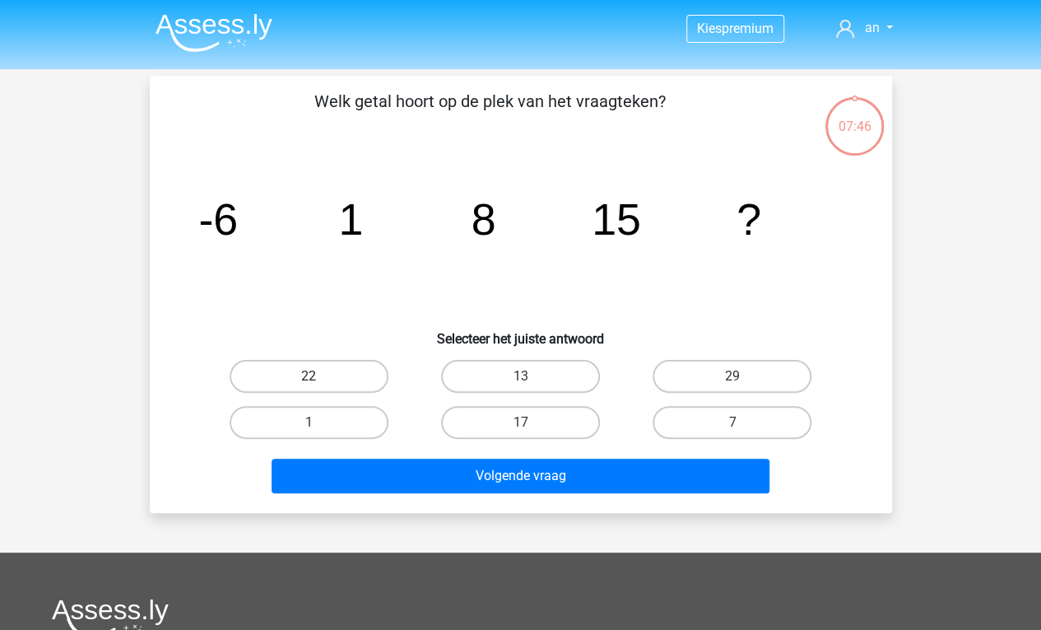
click at [334, 361] on label "22" at bounding box center [309, 376] width 159 height 33
click at [319, 376] on input "22" at bounding box center [314, 381] width 11 height 11
radio input "true"
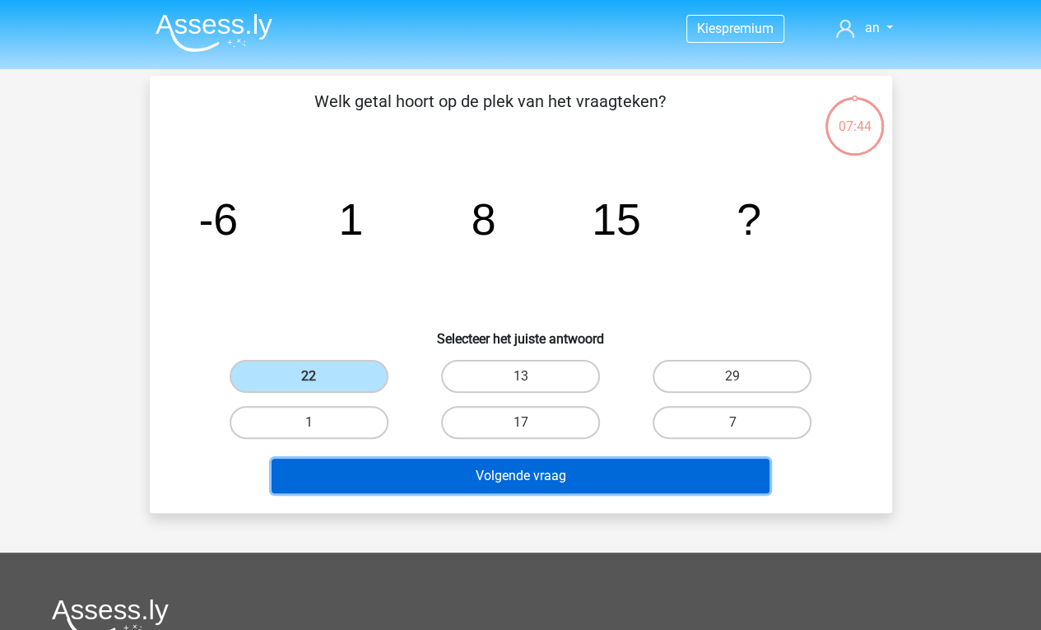
click at [520, 478] on button "Volgende vraag" at bounding box center [521, 476] width 498 height 35
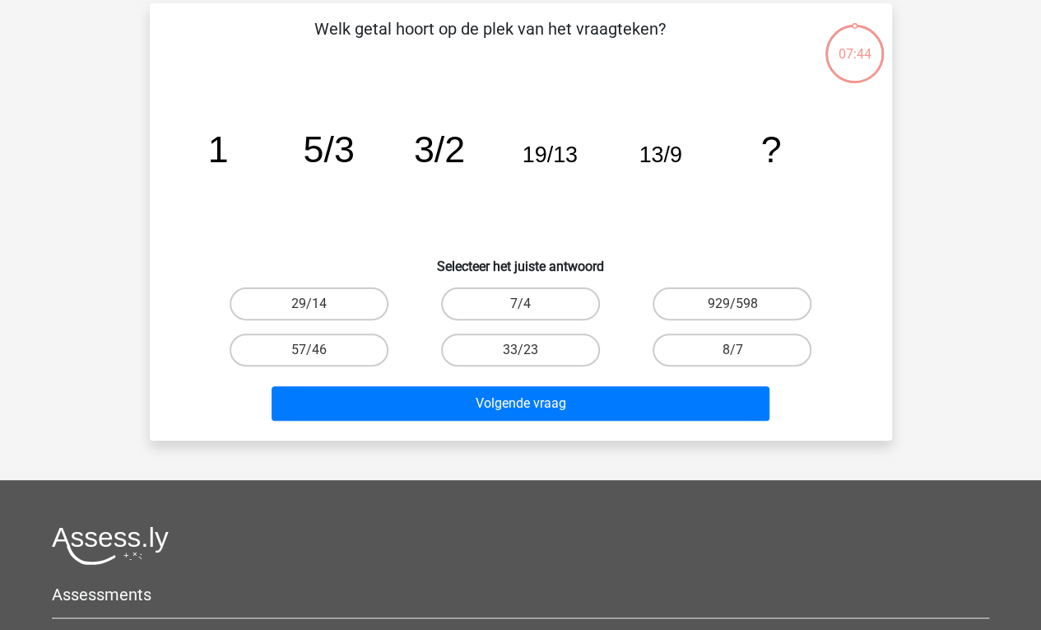
scroll to position [76, 0]
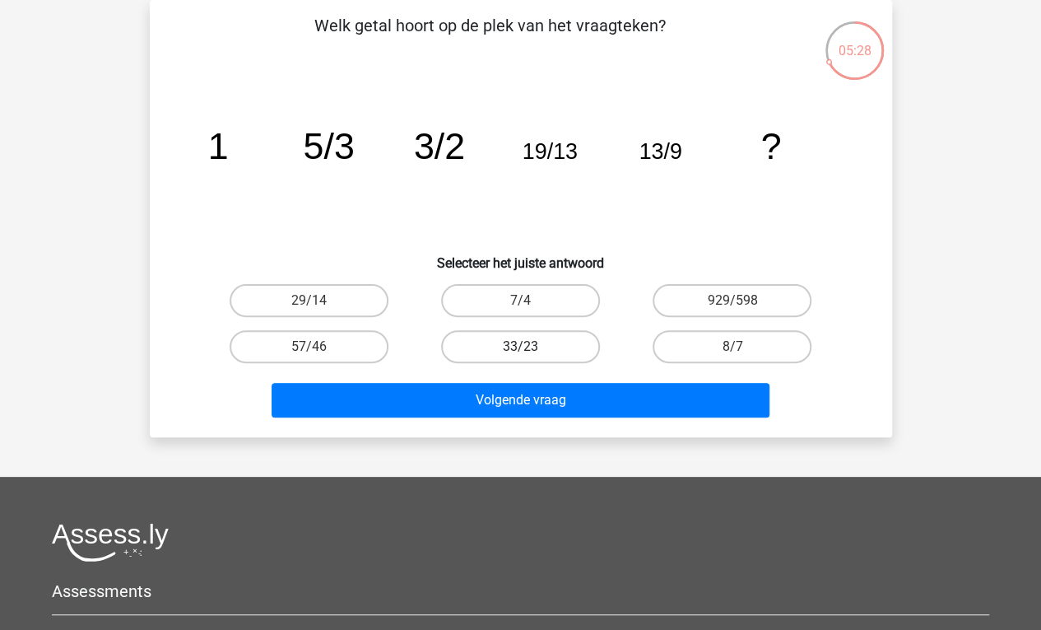
click at [547, 351] on label "33/23" at bounding box center [520, 346] width 159 height 33
click at [531, 351] on input "33/23" at bounding box center [525, 352] width 11 height 11
radio input "true"
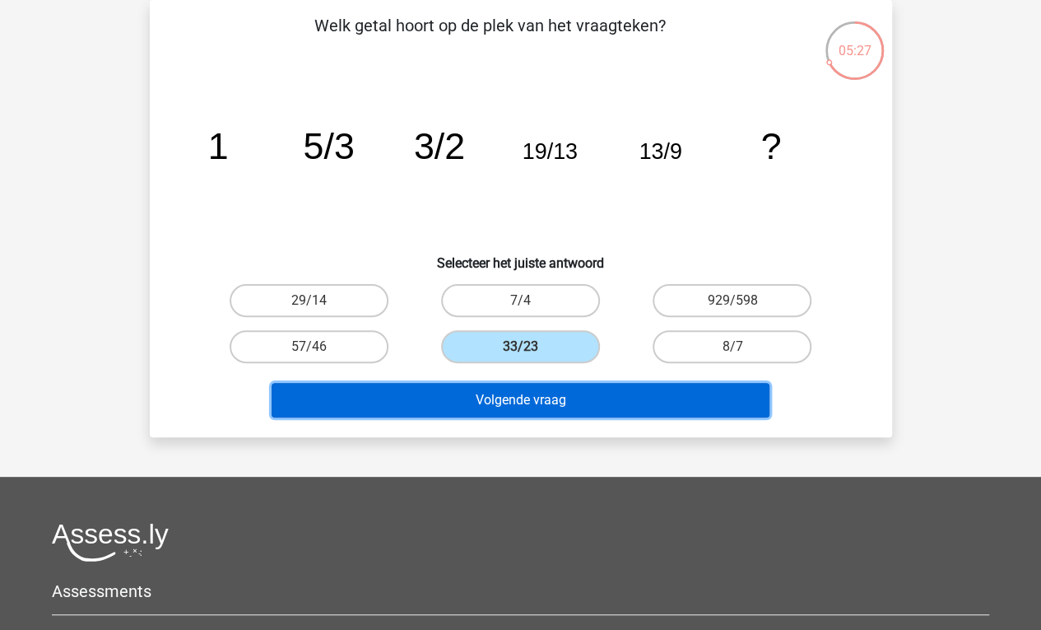
click at [544, 403] on button "Volgende vraag" at bounding box center [521, 400] width 498 height 35
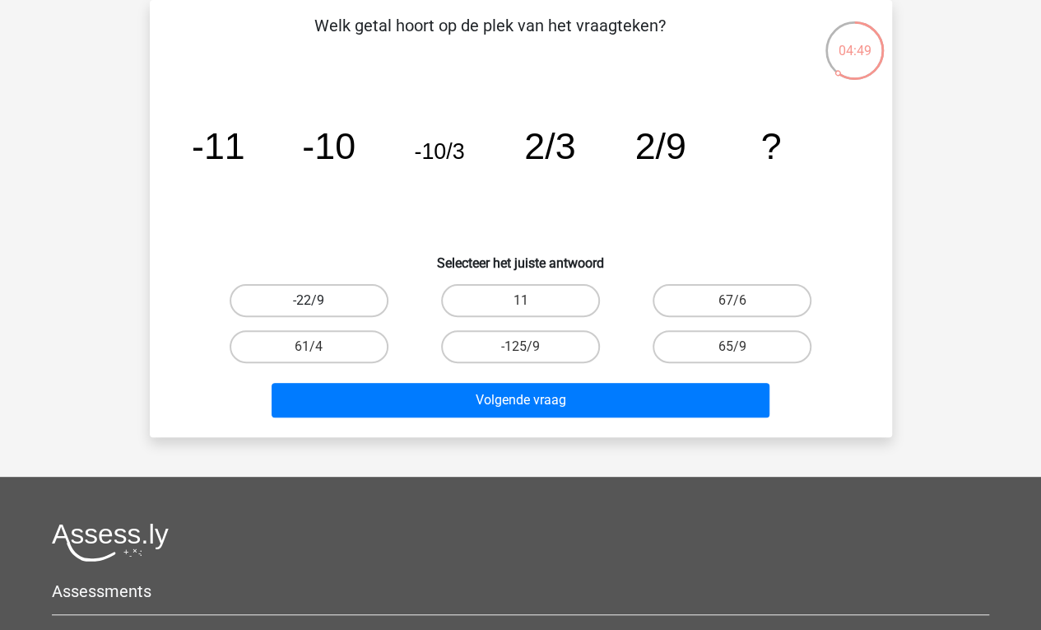
click at [346, 294] on label "-22/9" at bounding box center [309, 300] width 159 height 33
click at [319, 300] on input "-22/9" at bounding box center [314, 305] width 11 height 11
radio input "true"
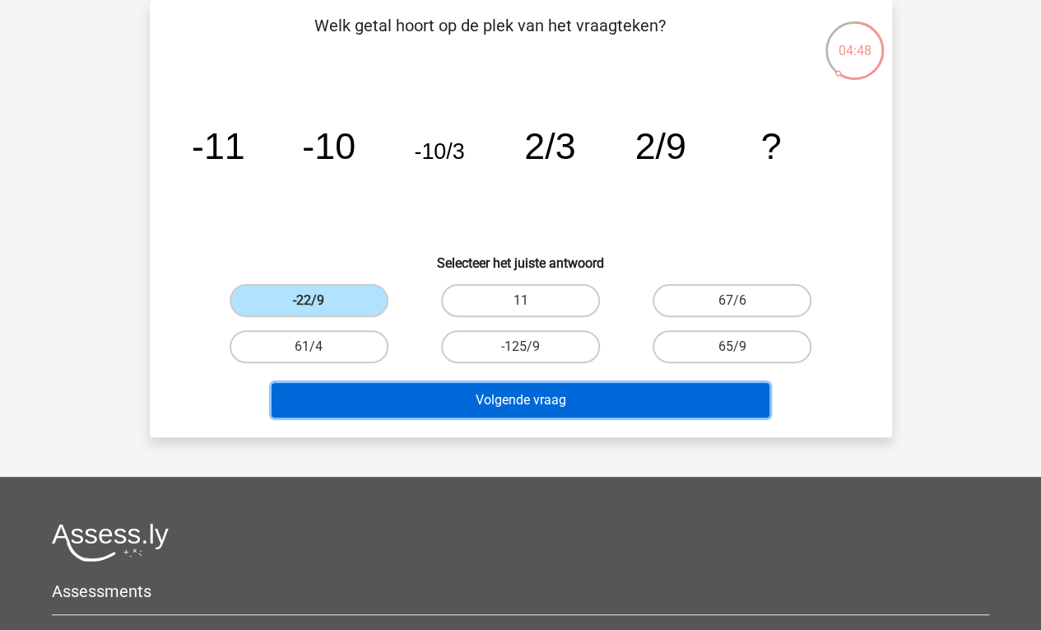
click at [432, 395] on button "Volgende vraag" at bounding box center [521, 400] width 498 height 35
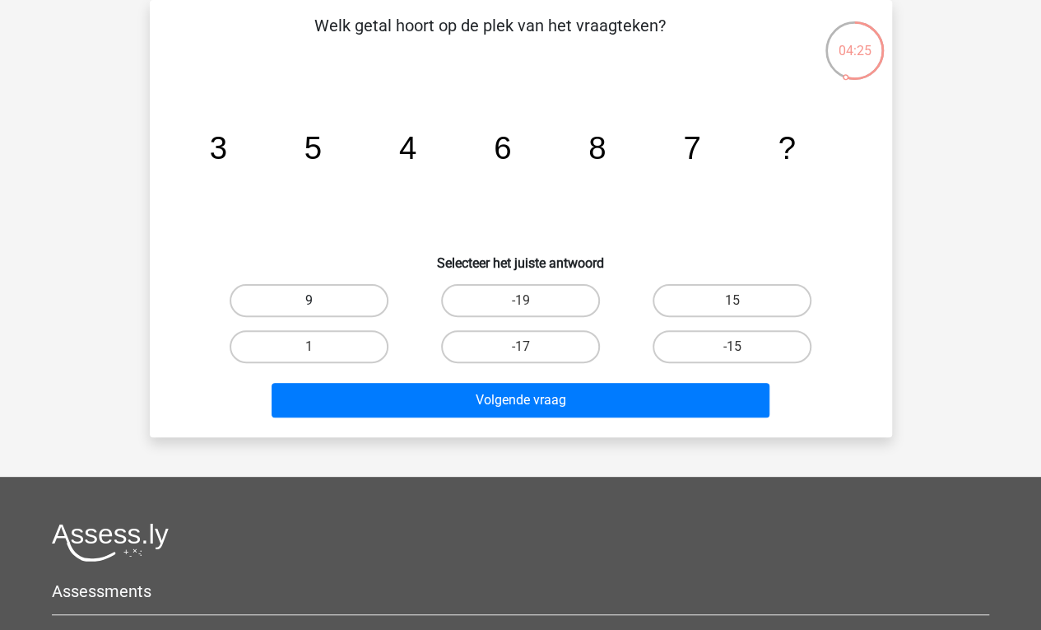
click at [294, 305] on label "9" at bounding box center [309, 300] width 159 height 33
click at [309, 305] on input "9" at bounding box center [314, 305] width 11 height 11
radio input "true"
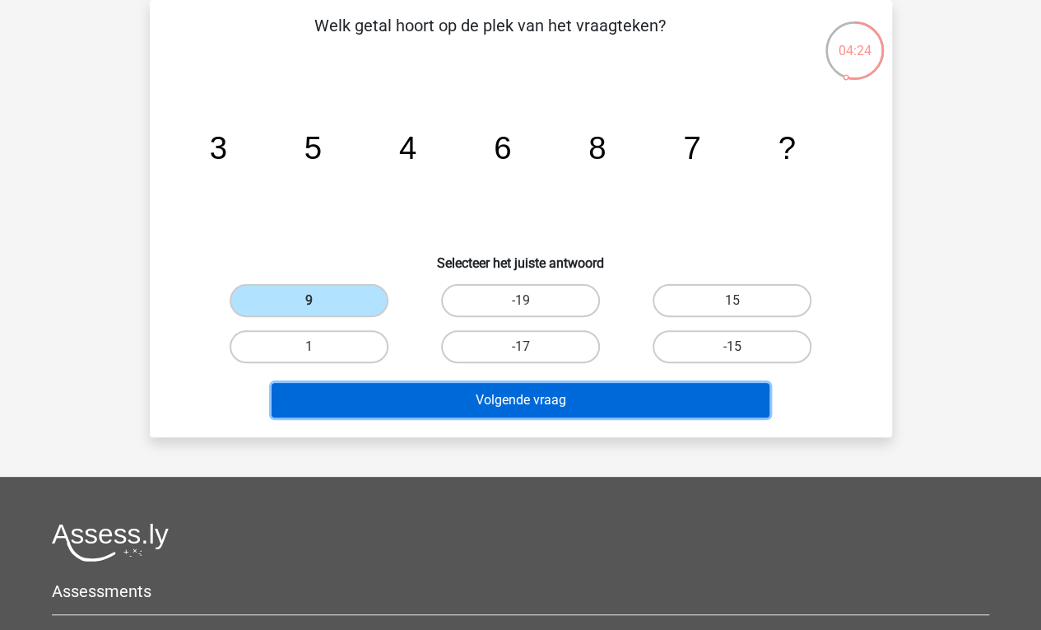
click at [462, 410] on button "Volgende vraag" at bounding box center [521, 400] width 498 height 35
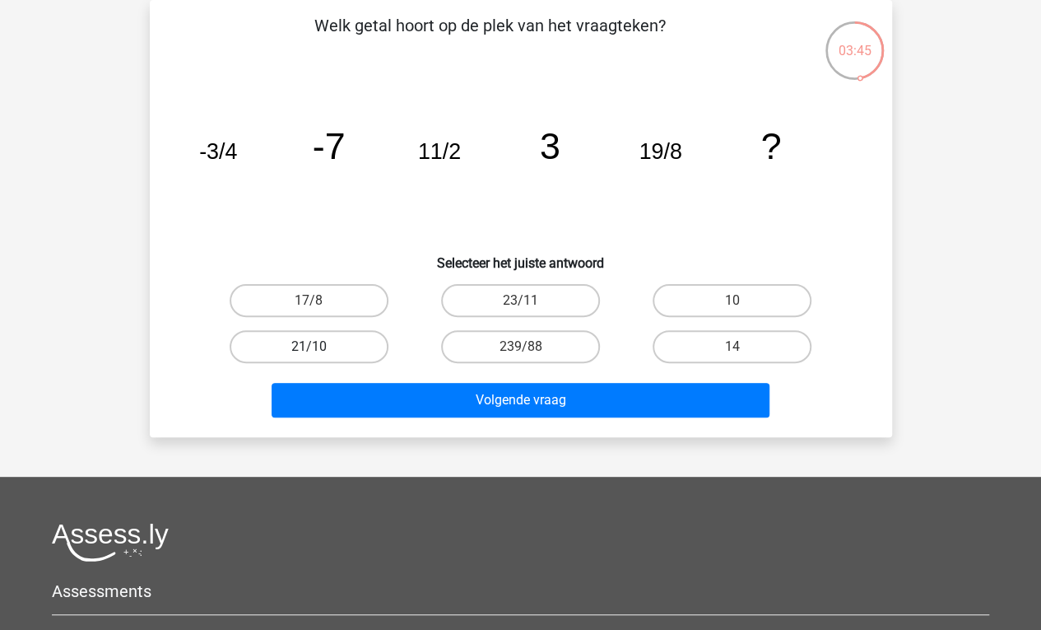
click at [331, 347] on label "21/10" at bounding box center [309, 346] width 159 height 33
click at [319, 347] on input "21/10" at bounding box center [314, 352] width 11 height 11
radio input "true"
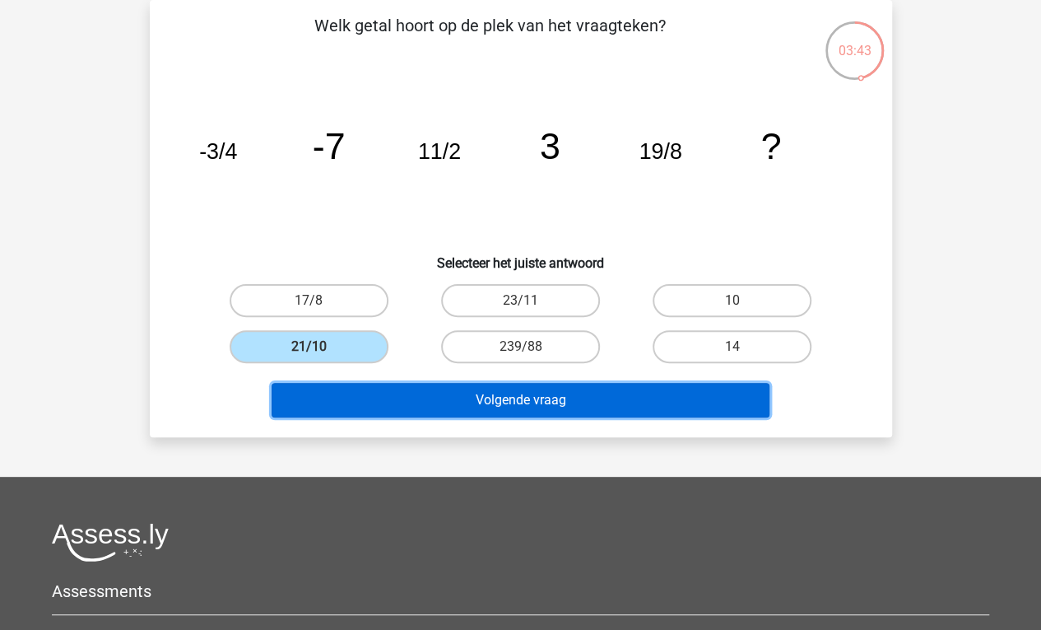
click at [434, 403] on button "Volgende vraag" at bounding box center [521, 400] width 498 height 35
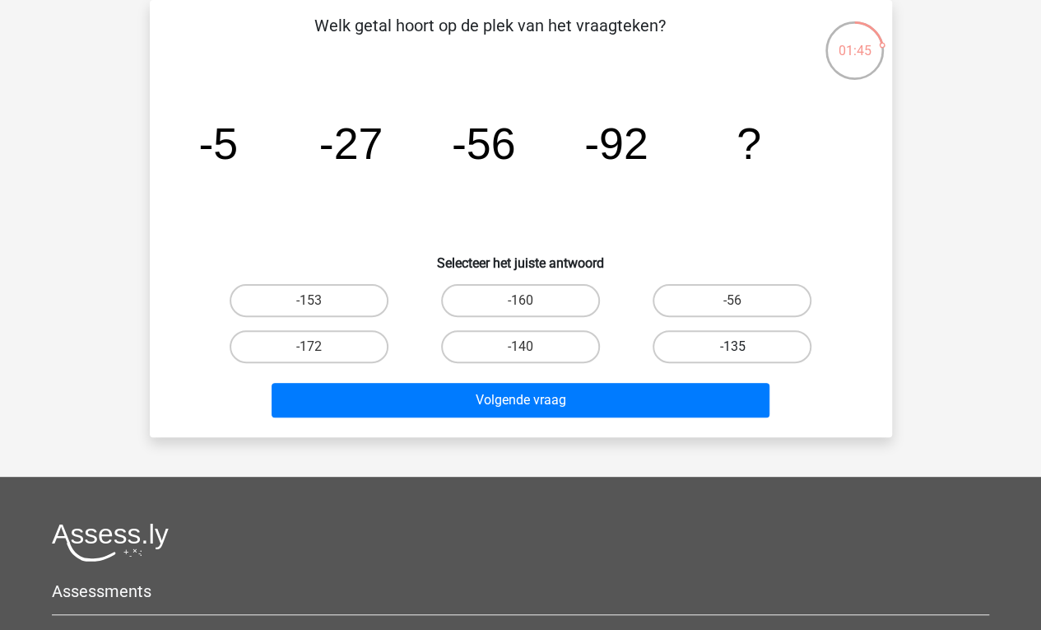
click at [723, 355] on label "-135" at bounding box center [732, 346] width 159 height 33
click at [733, 355] on input "-135" at bounding box center [738, 352] width 11 height 11
radio input "true"
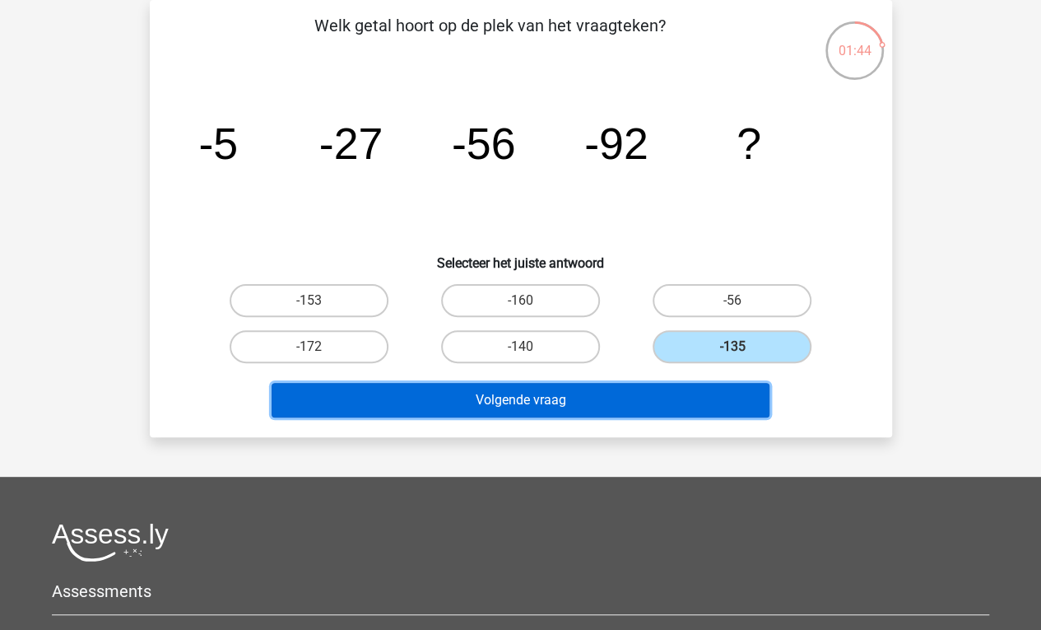
click at [695, 399] on button "Volgende vraag" at bounding box center [521, 400] width 498 height 35
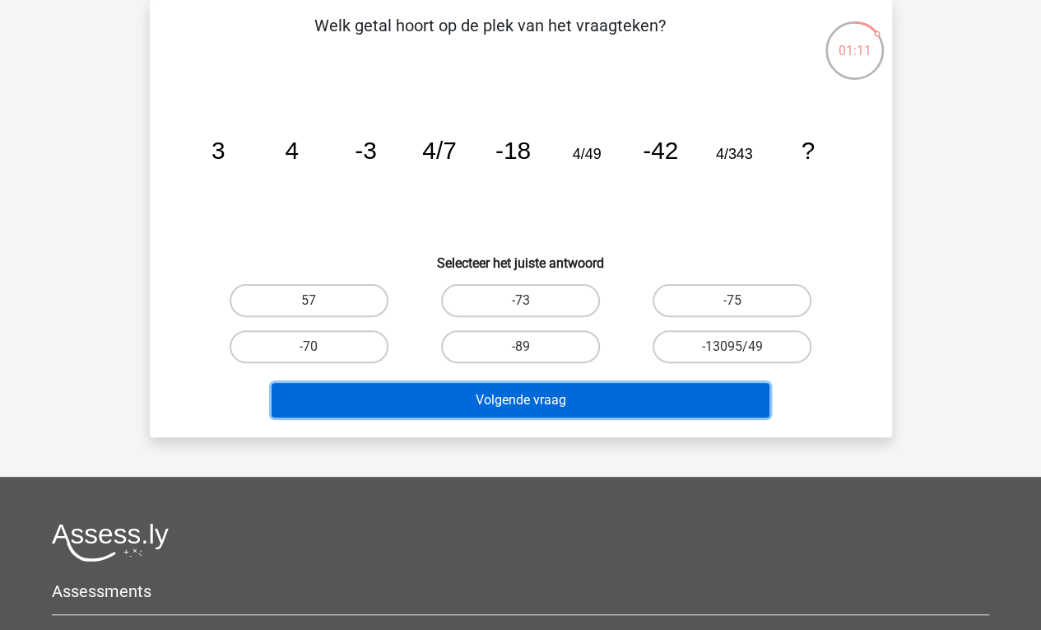
click at [518, 391] on button "Volgende vraag" at bounding box center [521, 400] width 498 height 35
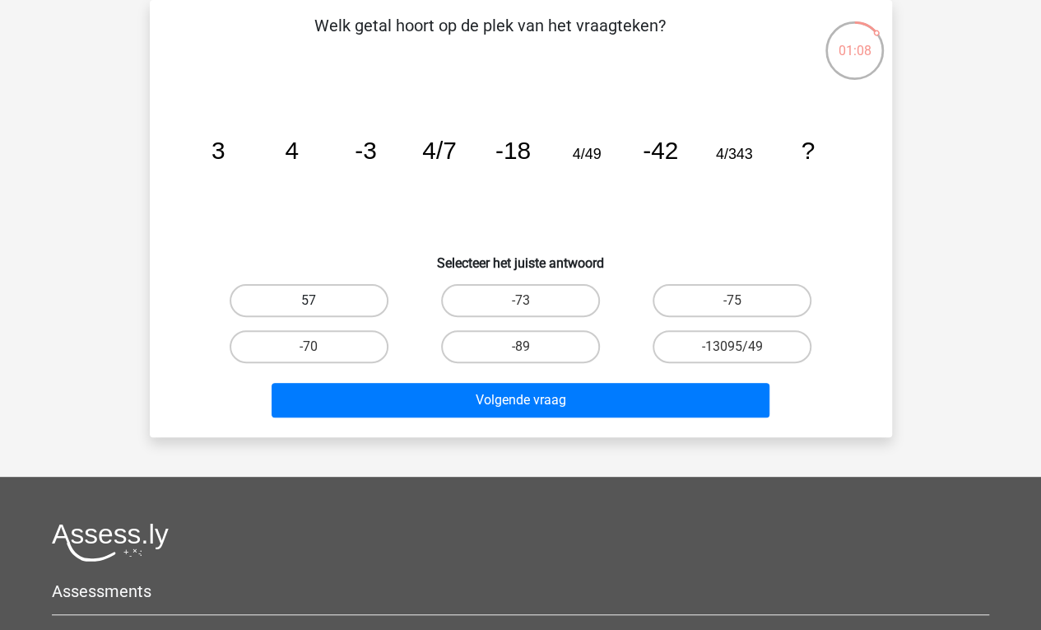
click at [344, 290] on label "57" at bounding box center [309, 300] width 159 height 33
click at [319, 300] on input "57" at bounding box center [314, 305] width 11 height 11
radio input "true"
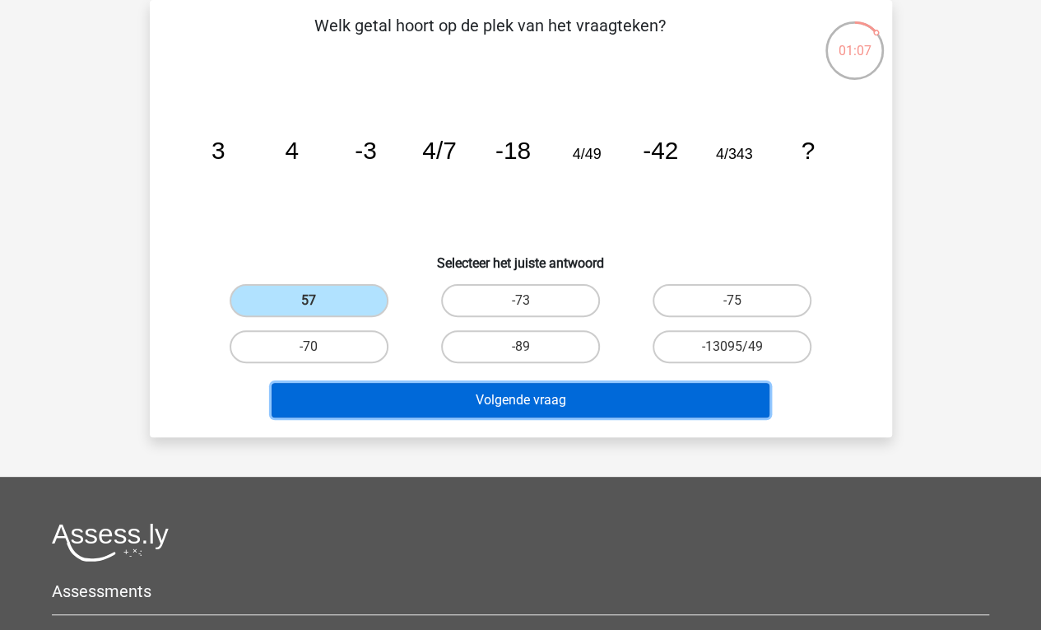
click at [507, 405] on button "Volgende vraag" at bounding box center [521, 400] width 498 height 35
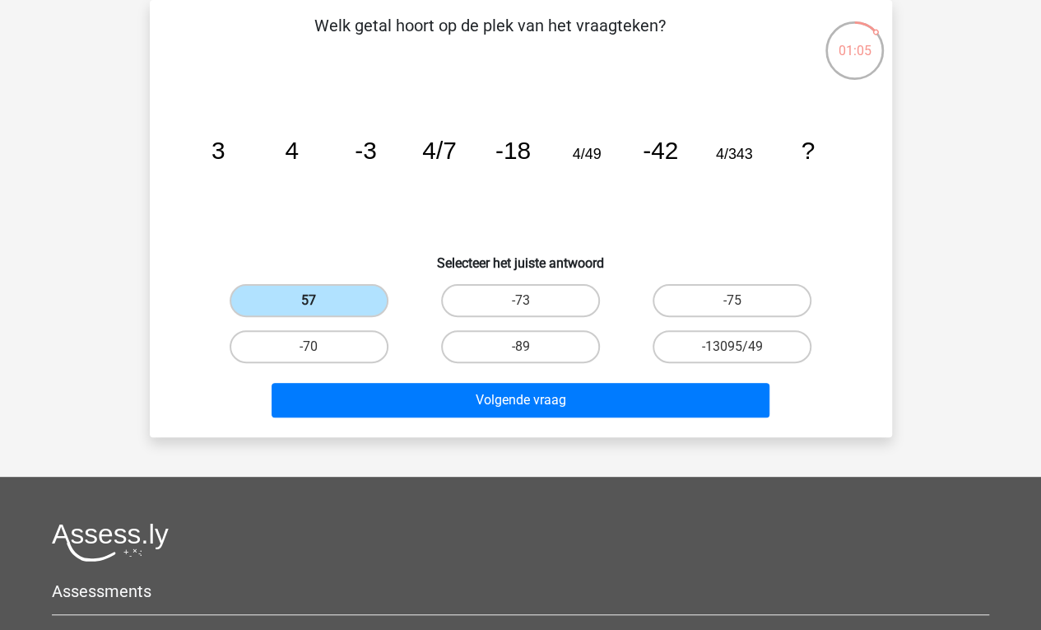
click at [333, 284] on label "57" at bounding box center [309, 300] width 159 height 33
click at [319, 300] on input "57" at bounding box center [314, 305] width 11 height 11
click at [333, 284] on label "57" at bounding box center [309, 300] width 159 height 33
click at [319, 300] on input "57" at bounding box center [314, 305] width 11 height 11
click at [333, 284] on label "57" at bounding box center [309, 300] width 159 height 33
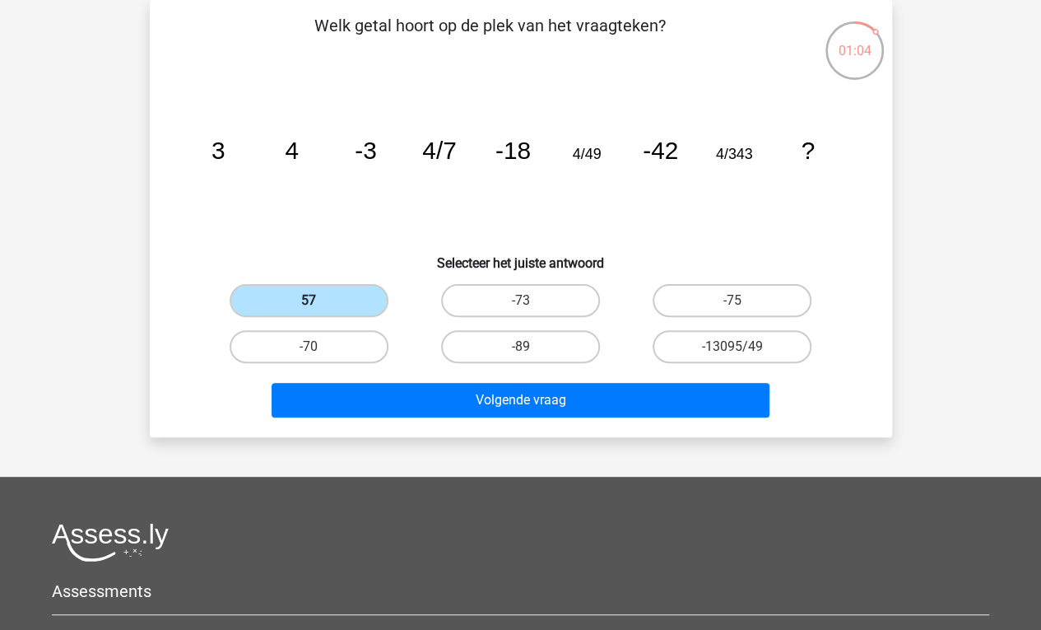
click at [319, 300] on input "57" at bounding box center [314, 305] width 11 height 11
click at [333, 284] on label "57" at bounding box center [309, 300] width 159 height 33
click at [319, 300] on input "57" at bounding box center [314, 305] width 11 height 11
click at [333, 284] on label "57" at bounding box center [309, 300] width 159 height 33
click at [319, 300] on input "57" at bounding box center [314, 305] width 11 height 11
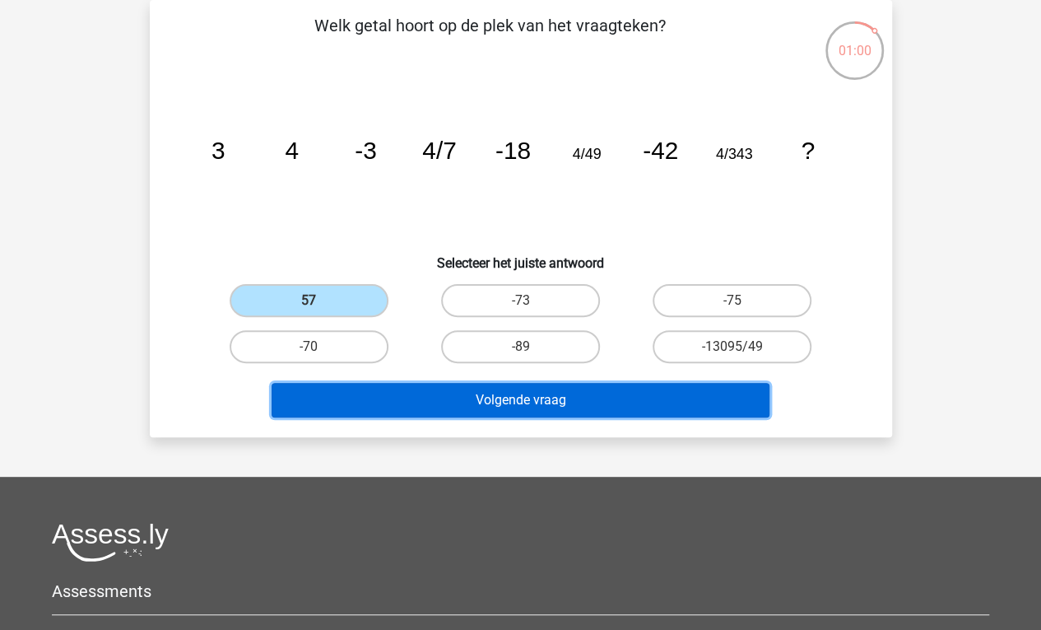
click at [535, 410] on button "Volgende vraag" at bounding box center [521, 400] width 498 height 35
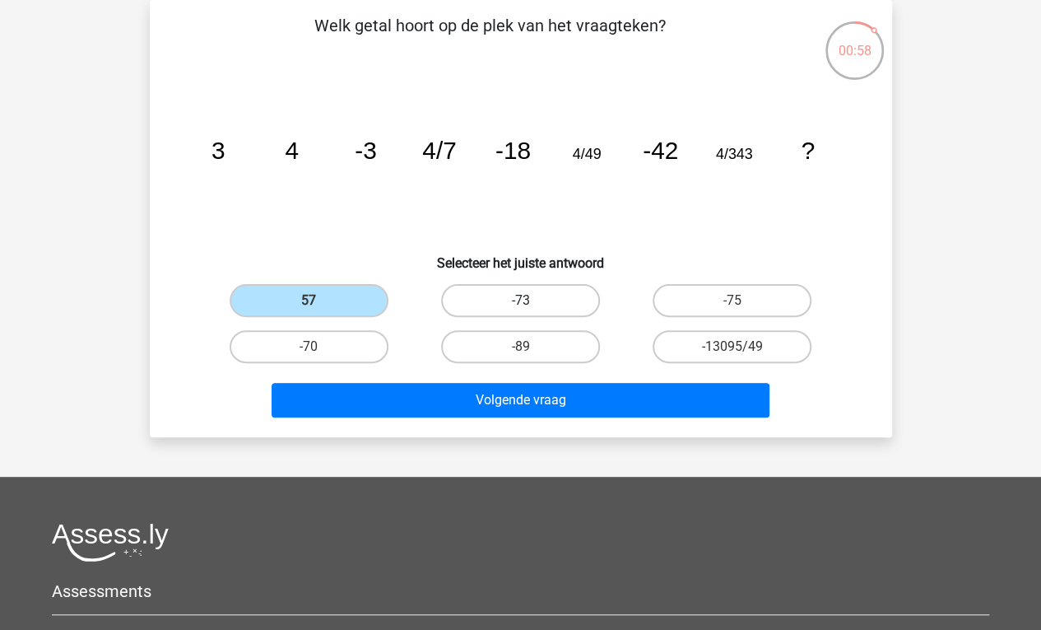
click at [507, 303] on label "-73" at bounding box center [520, 300] width 159 height 33
click at [520, 303] on input "-73" at bounding box center [525, 305] width 11 height 11
radio input "true"
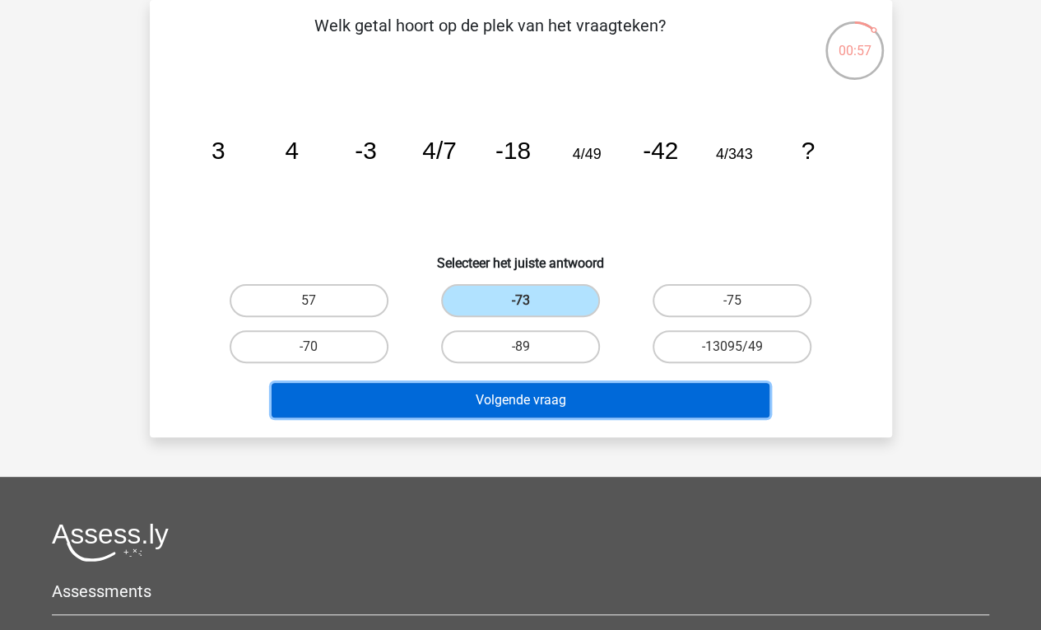
click at [550, 399] on button "Volgende vraag" at bounding box center [521, 400] width 498 height 35
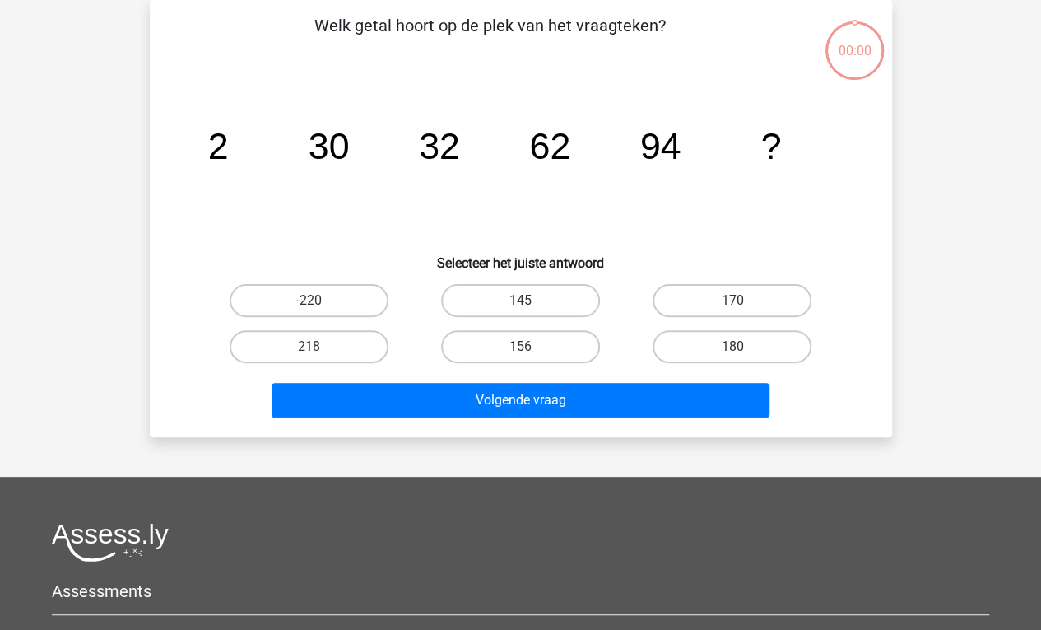
scroll to position [76, 0]
